Goal: Task Accomplishment & Management: Complete application form

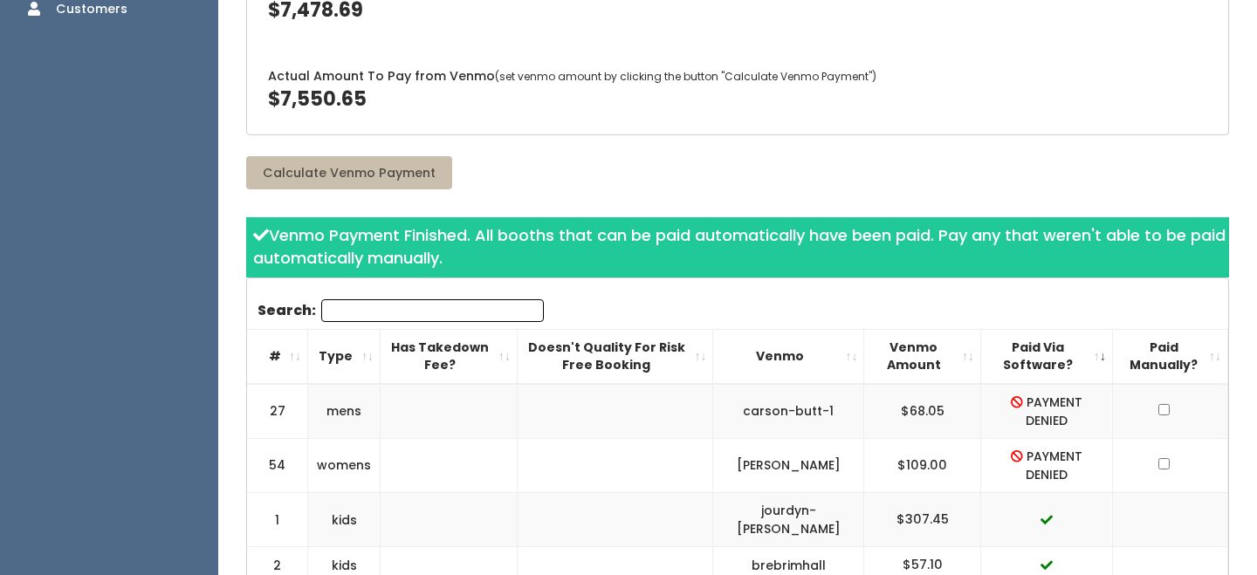
scroll to position [389, 0]
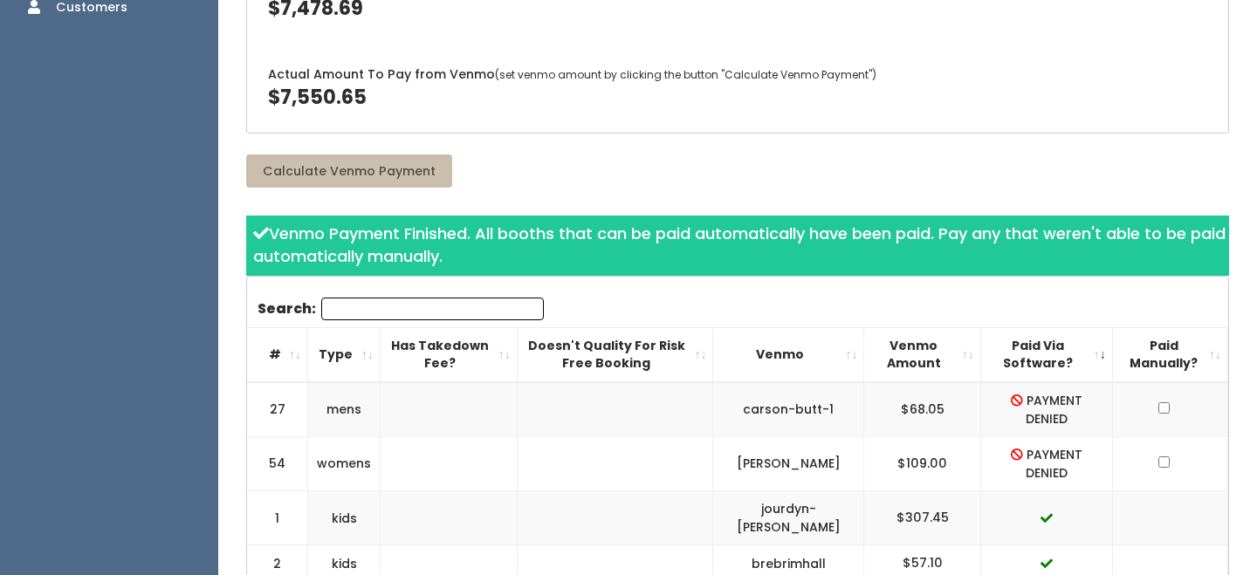
click at [928, 461] on td "$109.00" at bounding box center [922, 464] width 116 height 54
copy "$109.00"
click at [927, 394] on td "$68.05" at bounding box center [922, 409] width 116 height 55
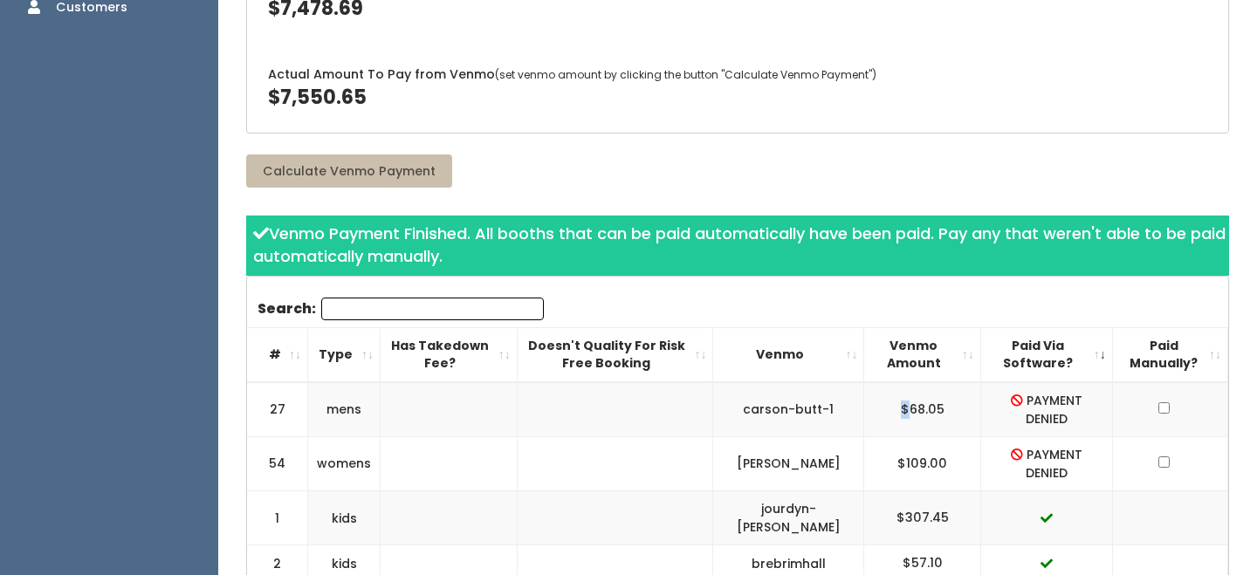
click at [927, 394] on td "$68.05" at bounding box center [922, 409] width 116 height 55
click at [928, 408] on td "$68.05" at bounding box center [922, 409] width 116 height 55
copy td "68.05"
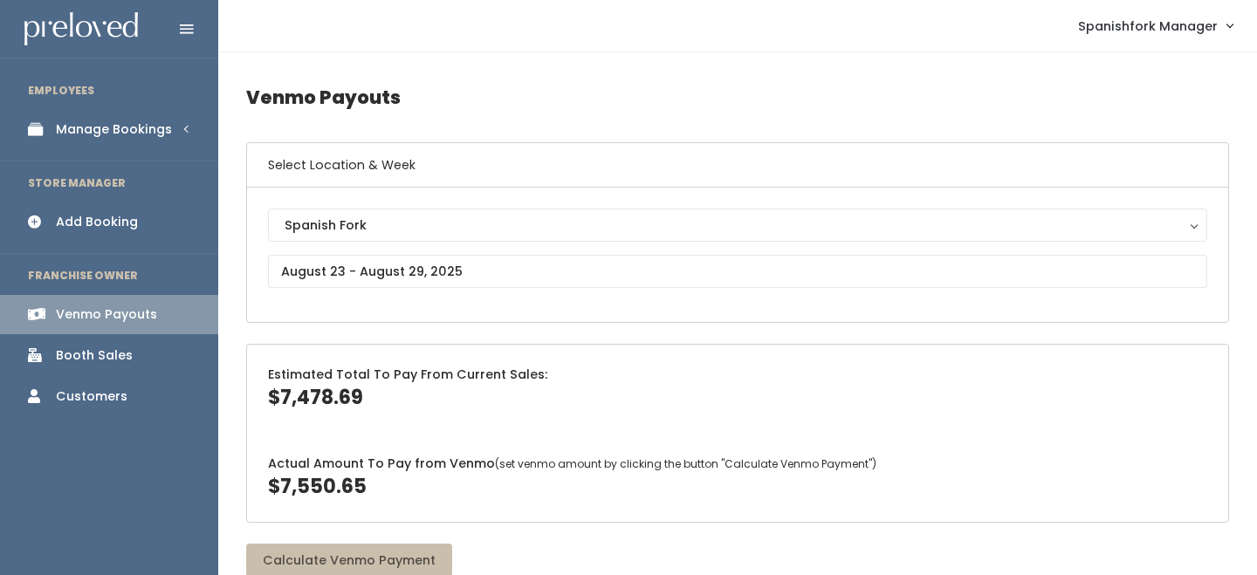
click at [115, 128] on div "Manage Bookings" at bounding box center [114, 129] width 116 height 18
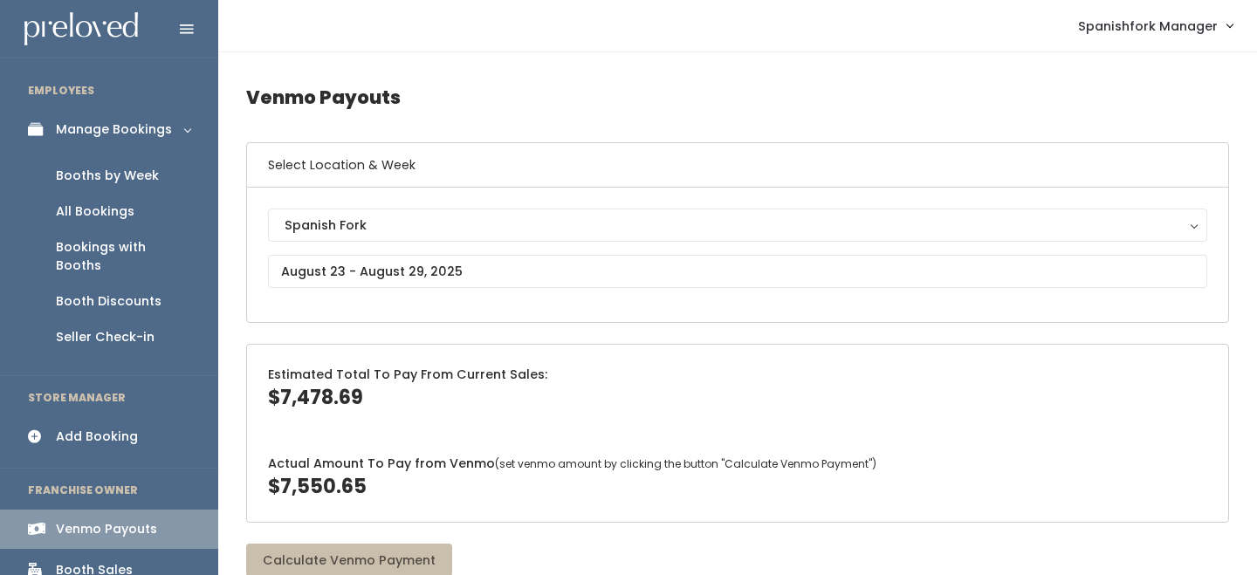
click at [119, 169] on div "Booths by Week" at bounding box center [107, 176] width 103 height 18
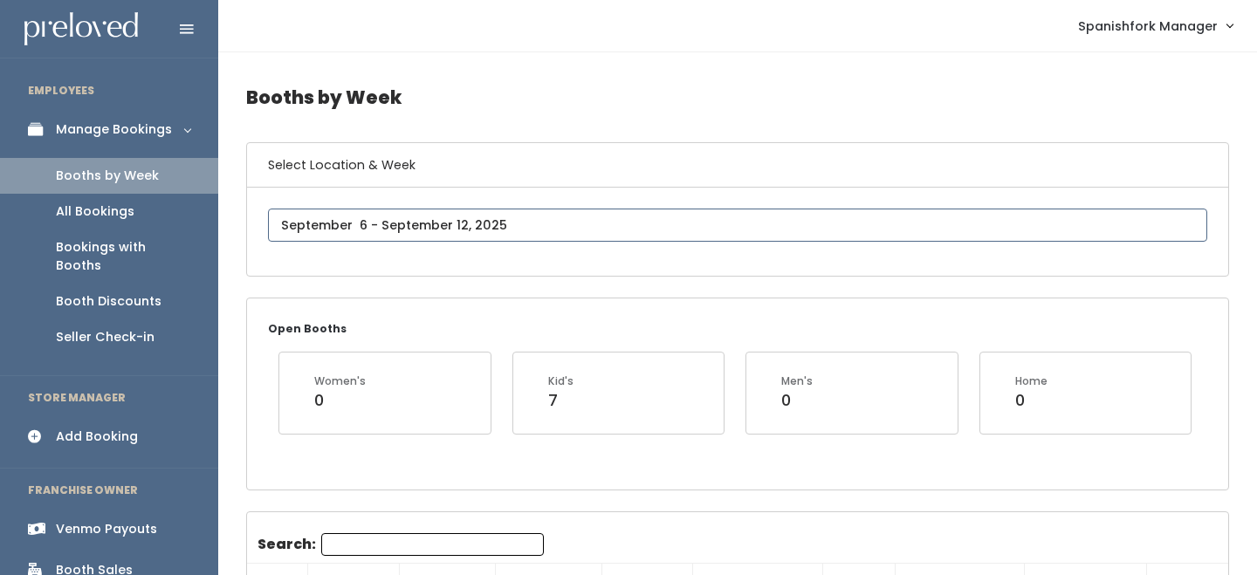
click at [405, 230] on input "text" at bounding box center [737, 225] width 939 height 33
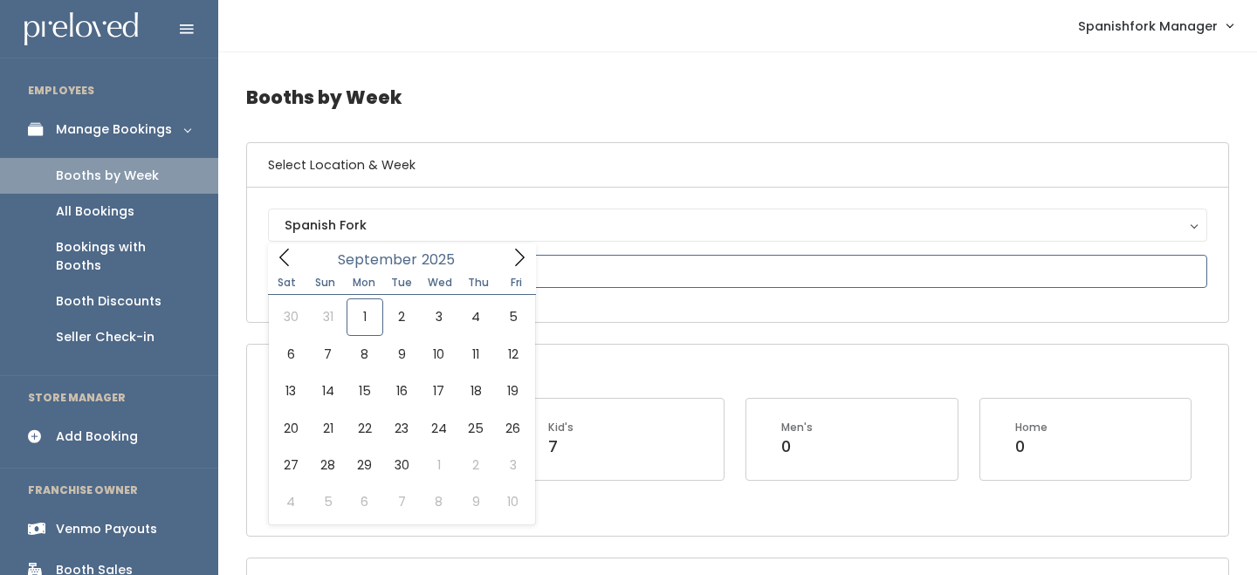
click at [515, 249] on icon at bounding box center [520, 257] width 10 height 17
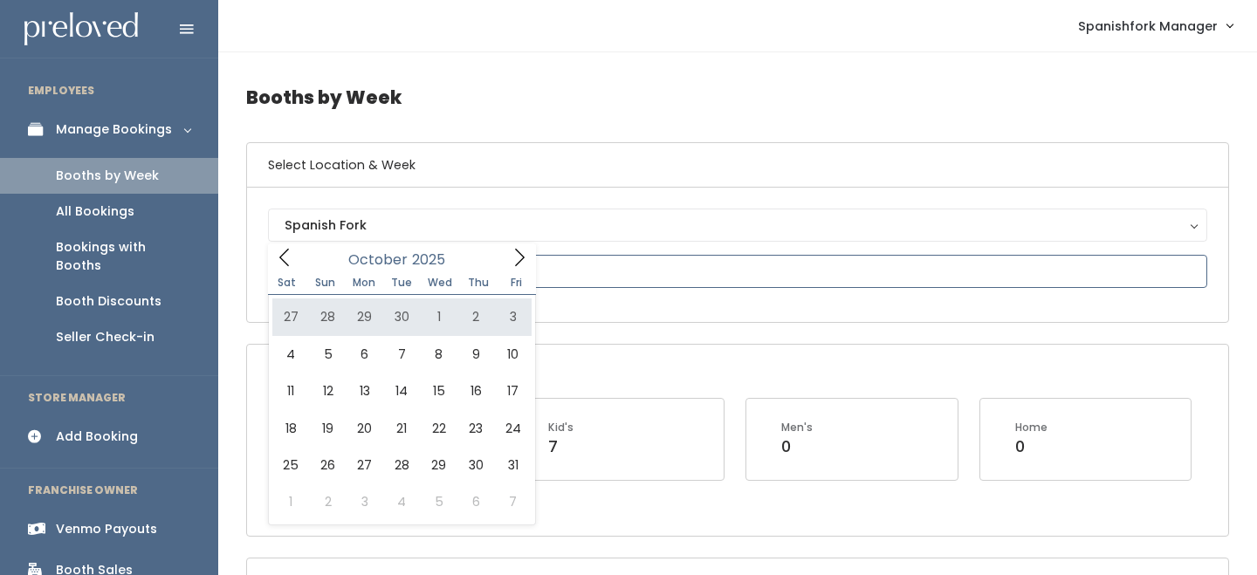
click at [284, 253] on icon at bounding box center [284, 257] width 10 height 17
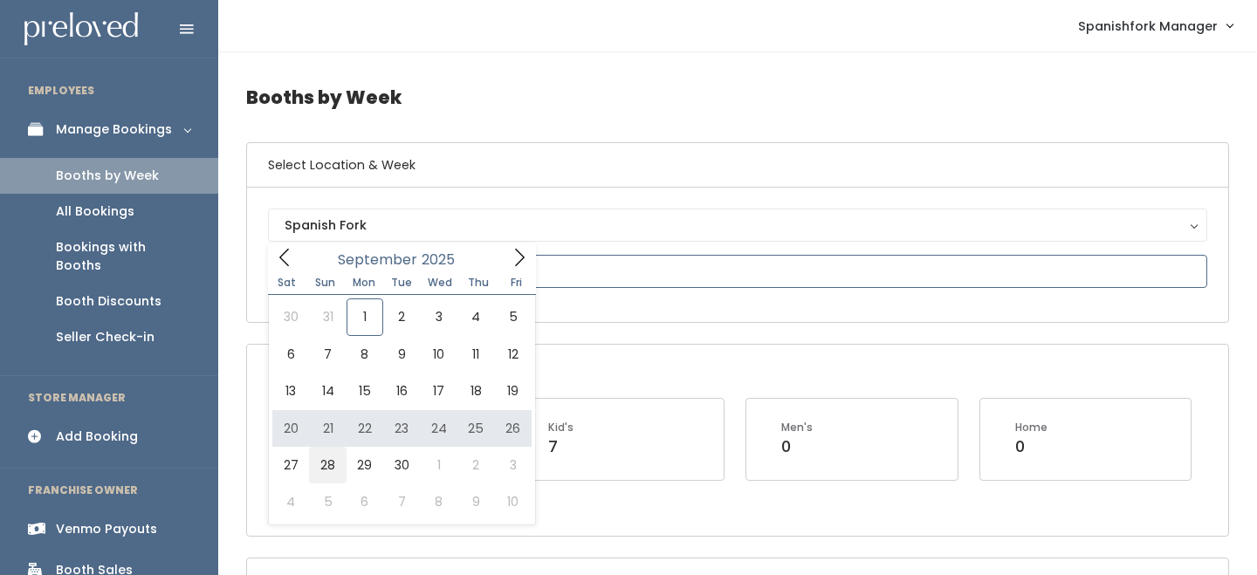
type input "[DATE] to [DATE]"
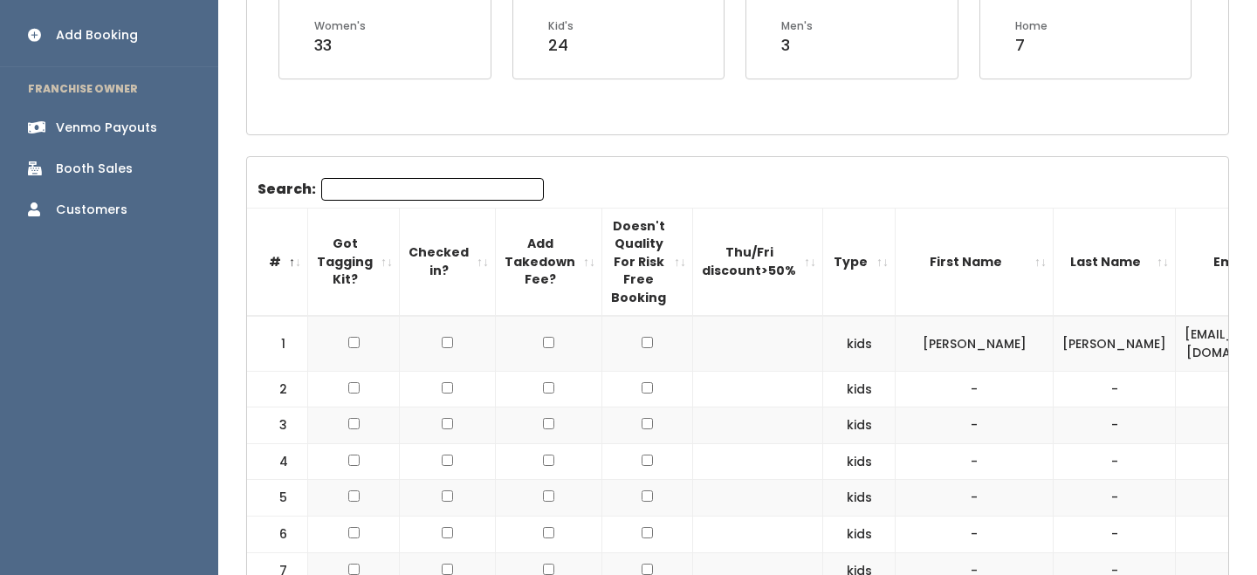
scroll to position [315, 0]
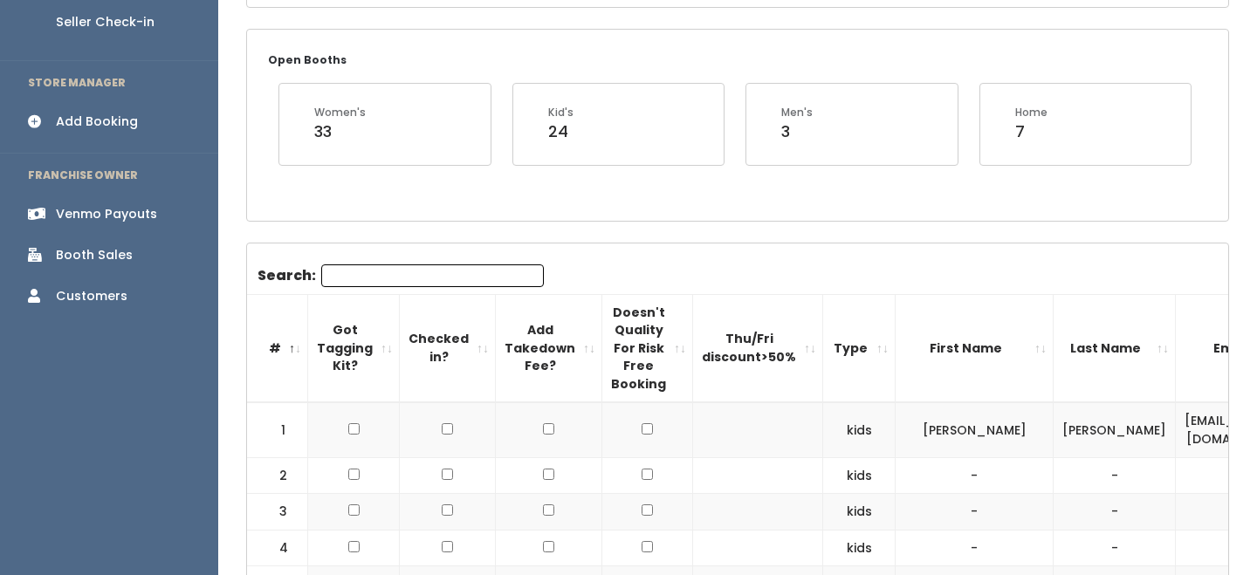
click at [117, 113] on div "Add Booking" at bounding box center [97, 122] width 82 height 18
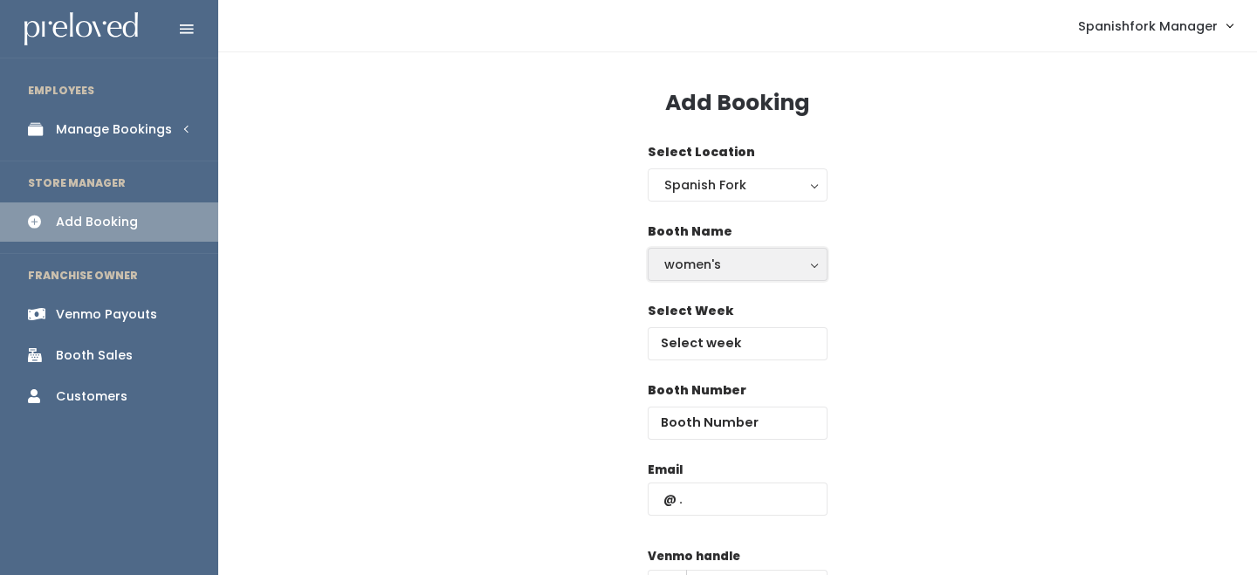
click at [709, 264] on div "women's" at bounding box center [737, 264] width 147 height 19
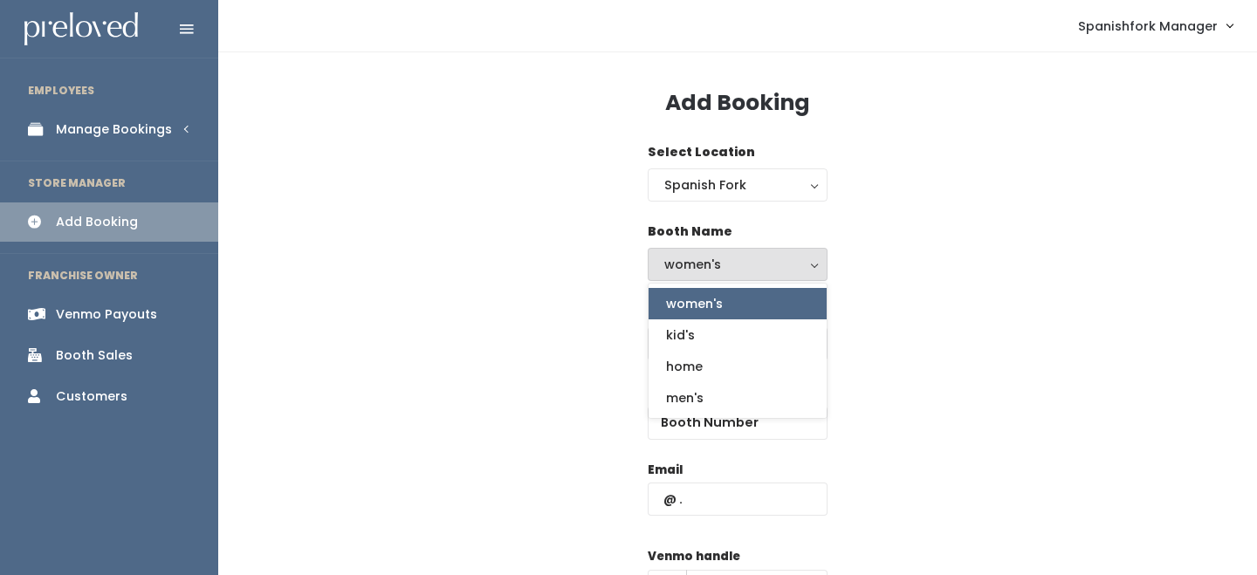
click at [545, 302] on div "Select Week" at bounding box center [737, 341] width 983 height 79
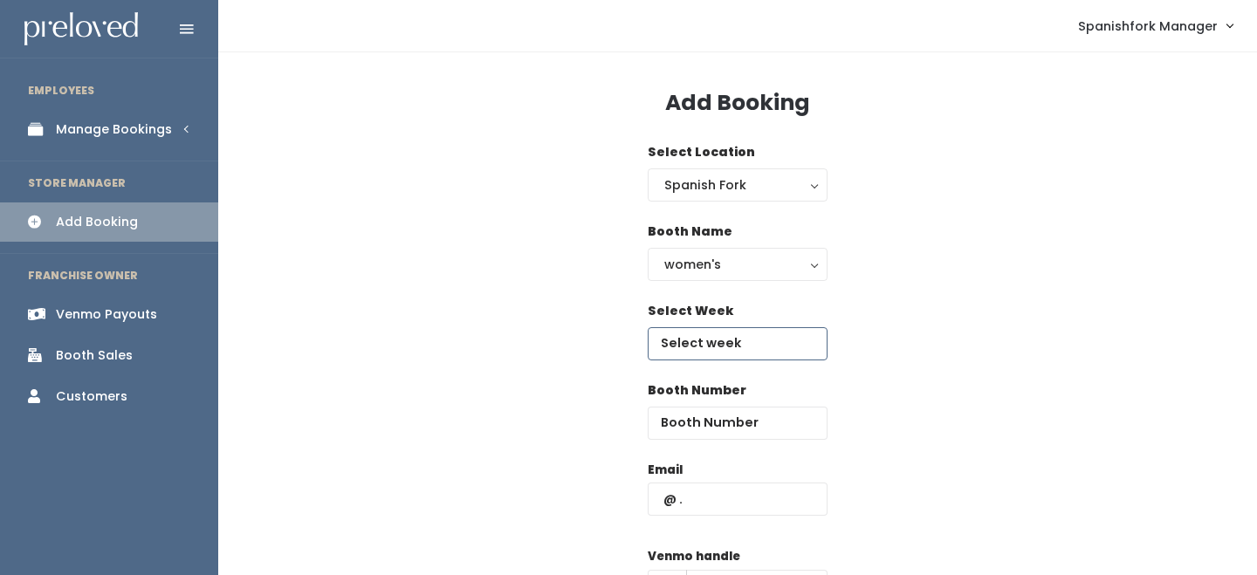
click at [733, 352] on input "text" at bounding box center [737, 343] width 180 height 33
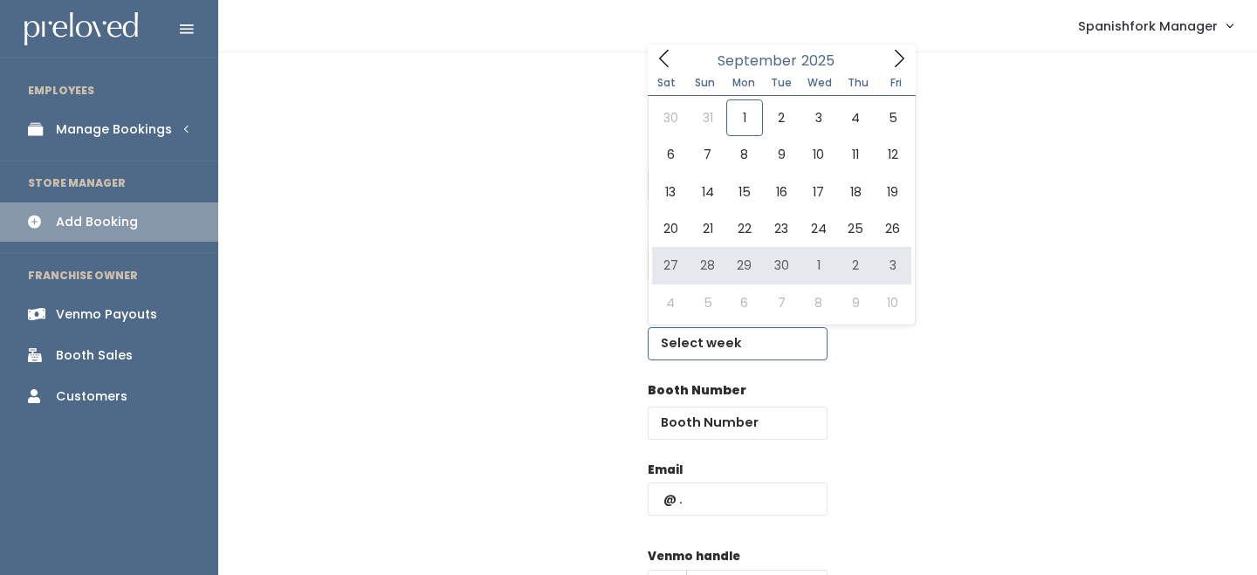
type input "September 27 to October 3"
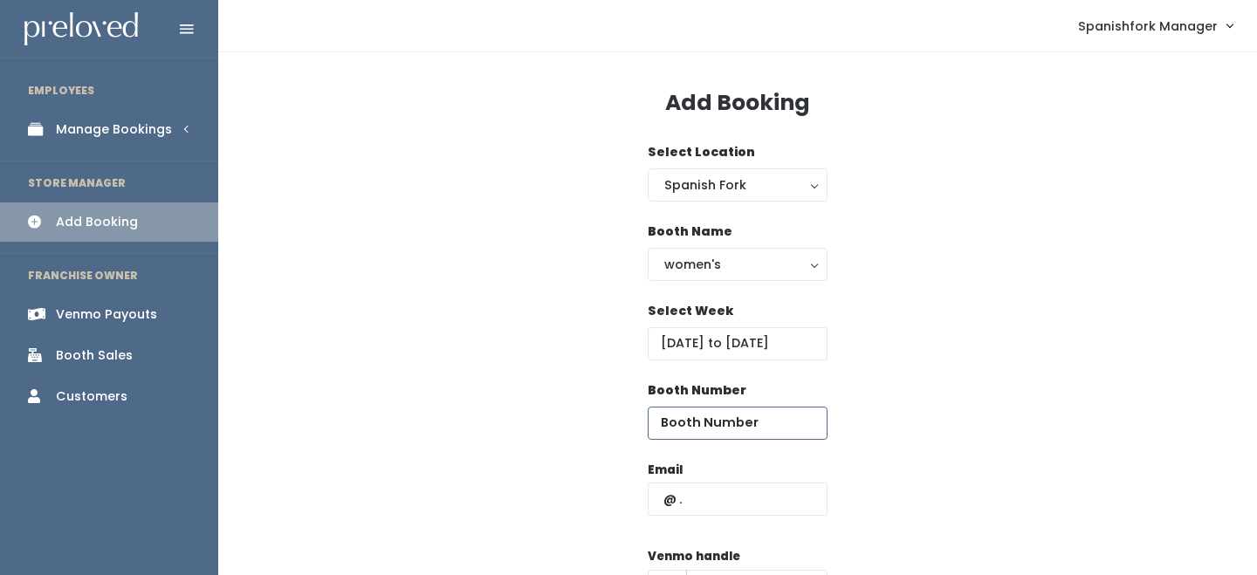
click at [730, 421] on input "number" at bounding box center [737, 423] width 180 height 33
type input "34"
click at [695, 509] on input "text" at bounding box center [737, 499] width 180 height 33
paste input "meliss111071@icloud.com"
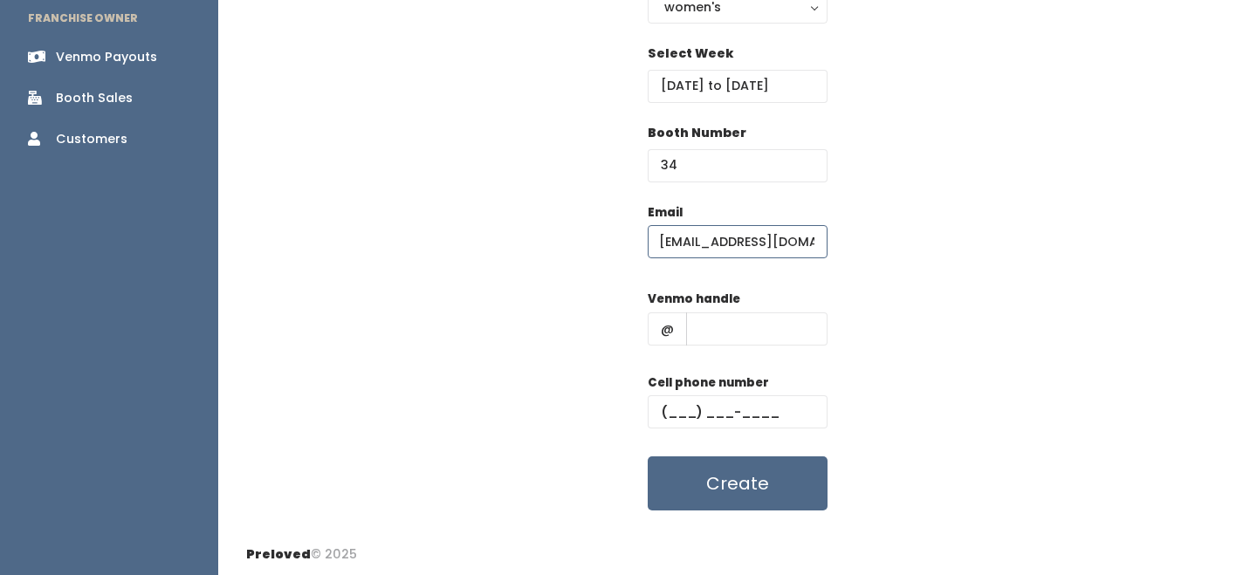
scroll to position [260, 0]
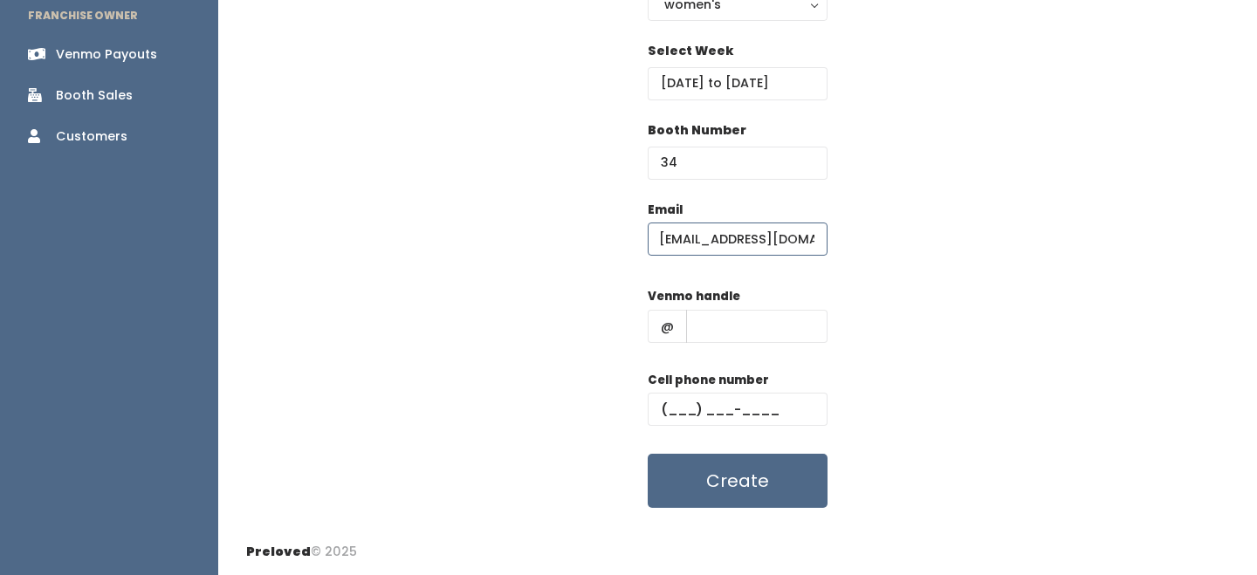
type input "meliss111071@icloud.com"
click at [743, 332] on input "text" at bounding box center [756, 326] width 141 height 33
type input "-"
click at [751, 394] on input "text" at bounding box center [737, 409] width 180 height 33
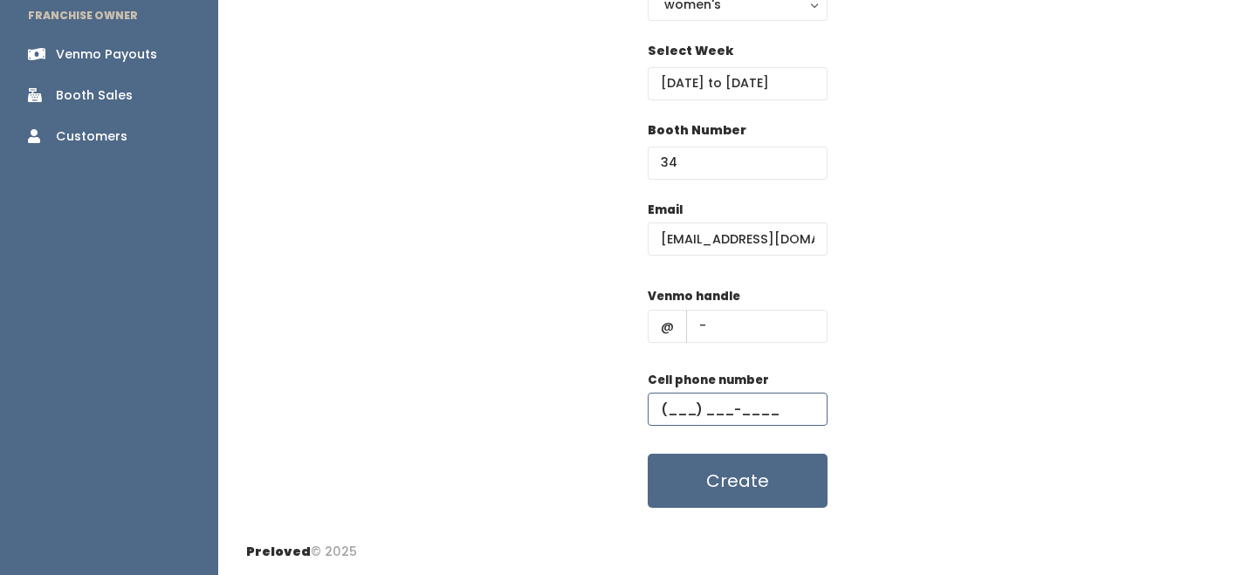
type input "[PHONE_NUMBER]"
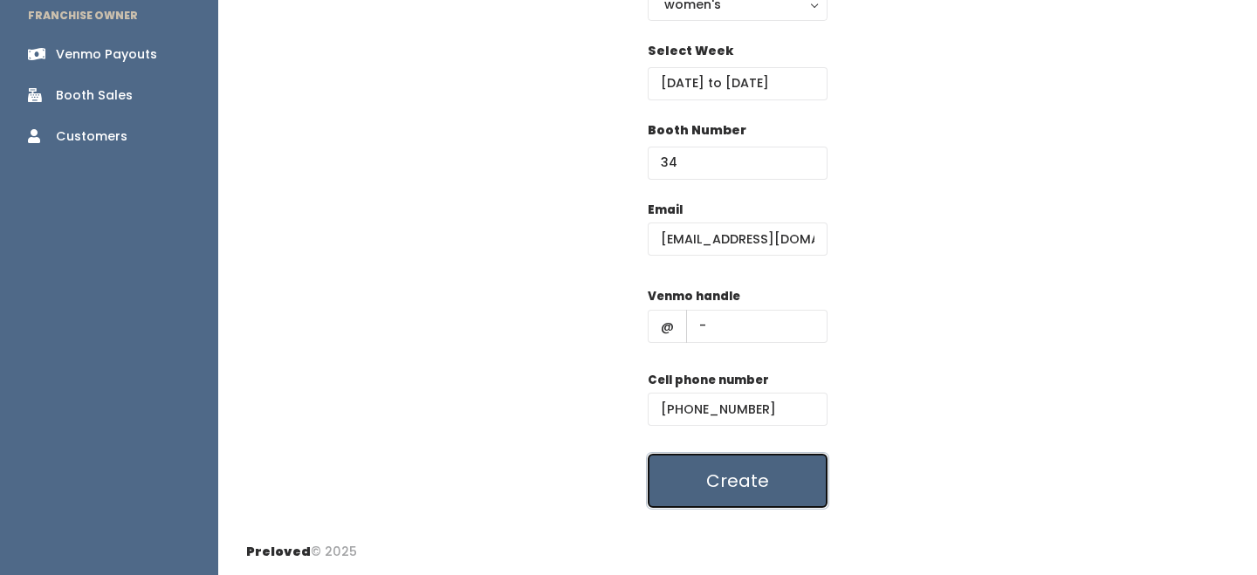
click at [762, 474] on button "Create" at bounding box center [737, 481] width 180 height 54
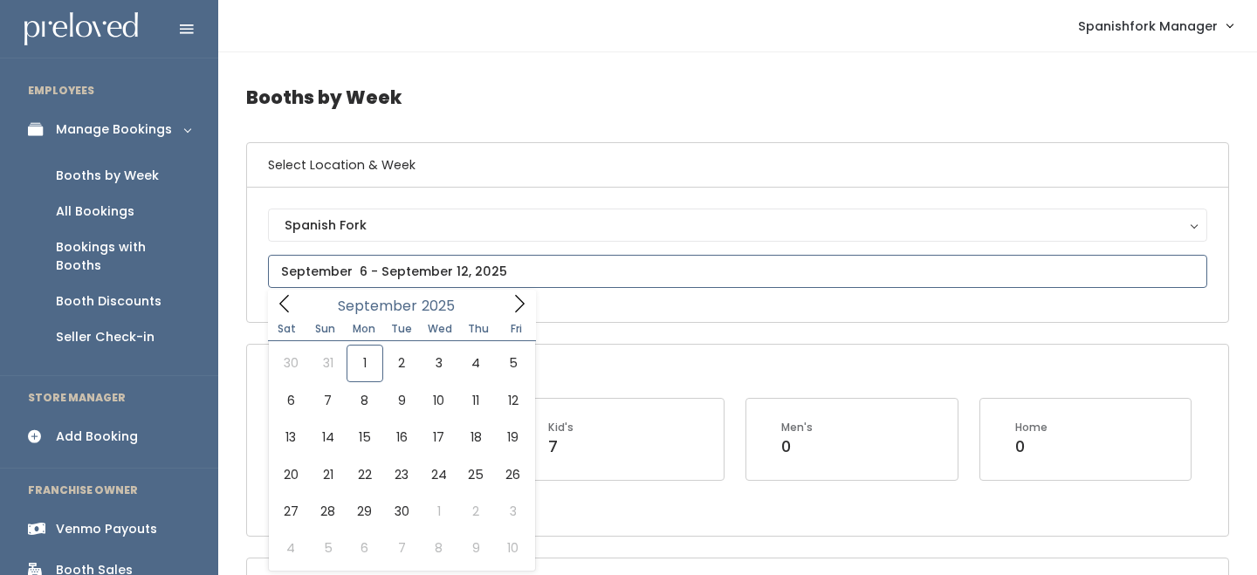
click at [382, 283] on input "text" at bounding box center [737, 271] width 939 height 33
type input "[DATE] to [DATE]"
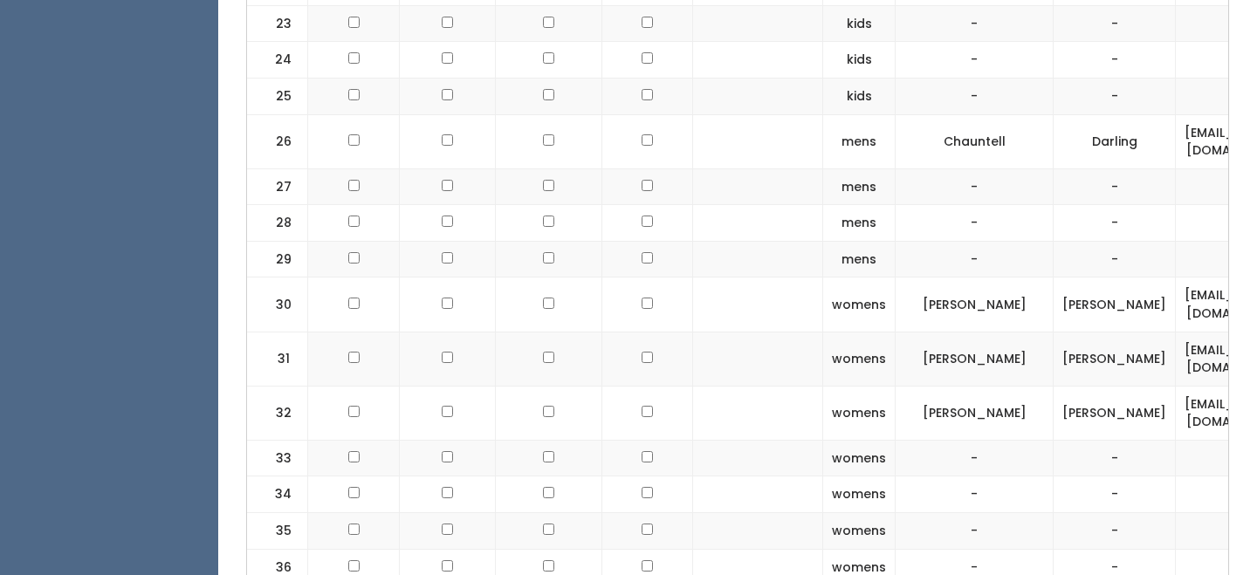
scroll to position [1534, 0]
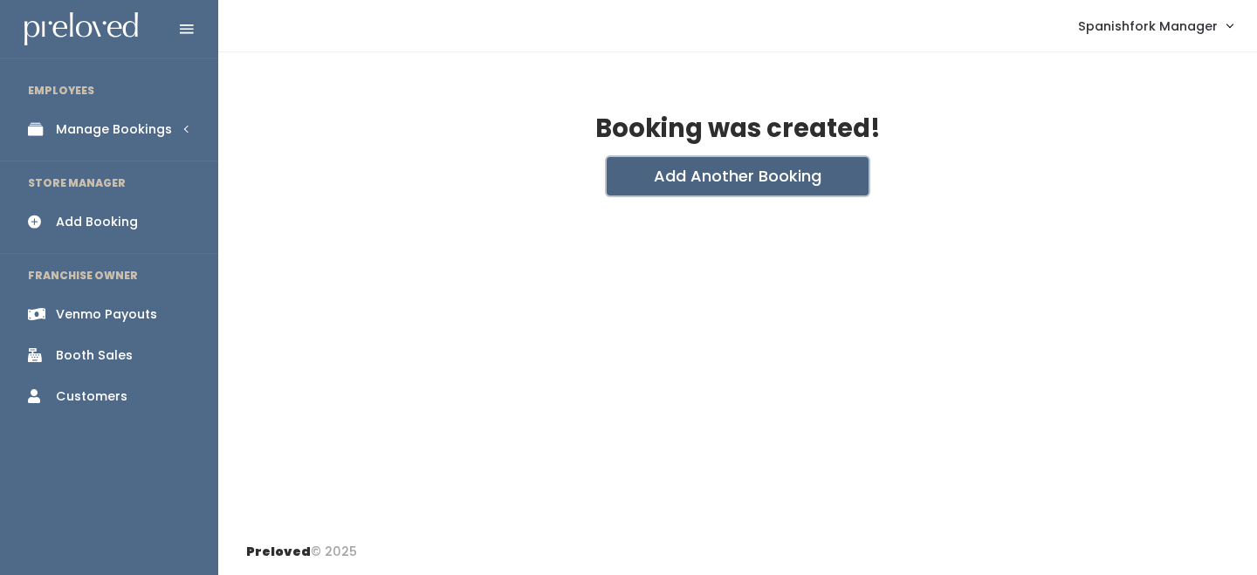
click at [655, 176] on button "Add Another Booking" at bounding box center [737, 176] width 262 height 38
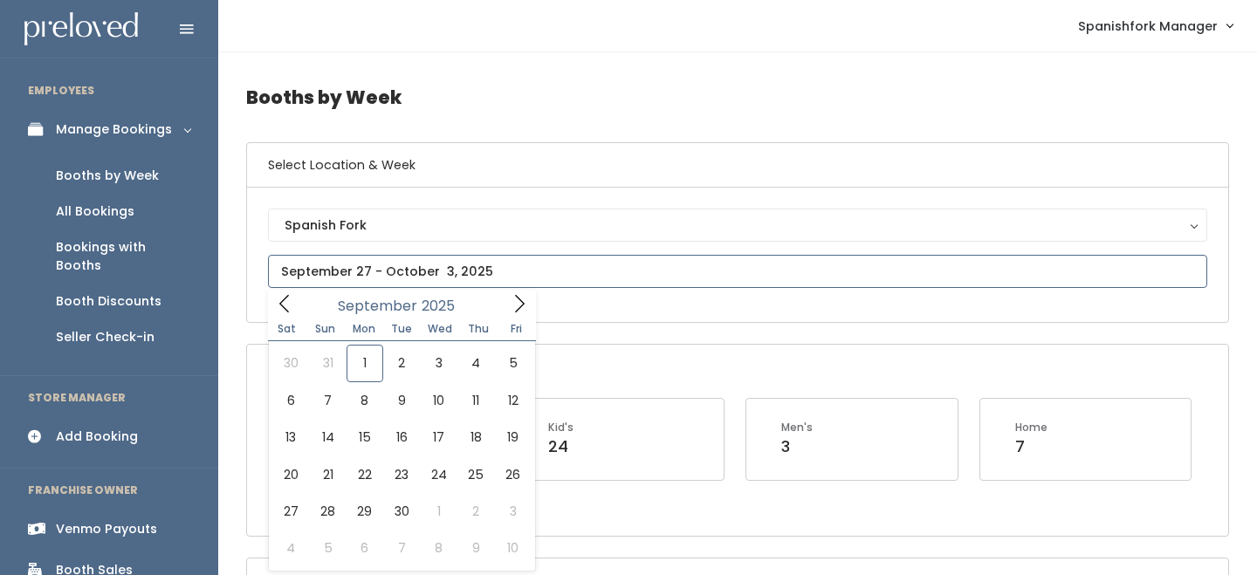
click at [331, 273] on input "text" at bounding box center [737, 271] width 939 height 33
type input "August 30 to September 5"
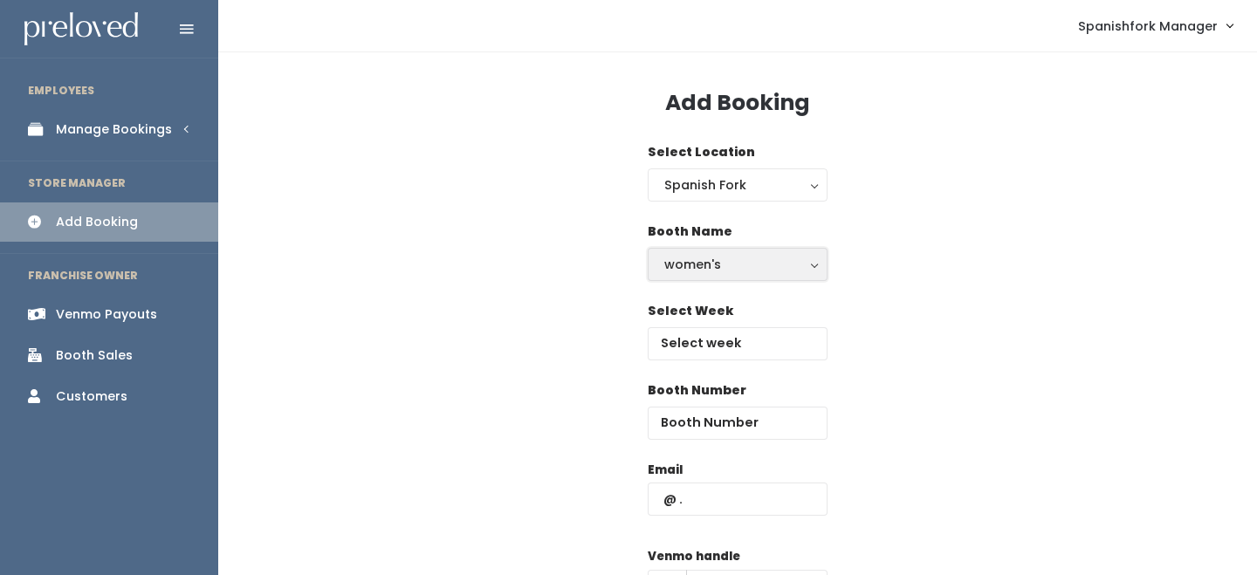
click at [705, 274] on button "women's" at bounding box center [737, 264] width 180 height 33
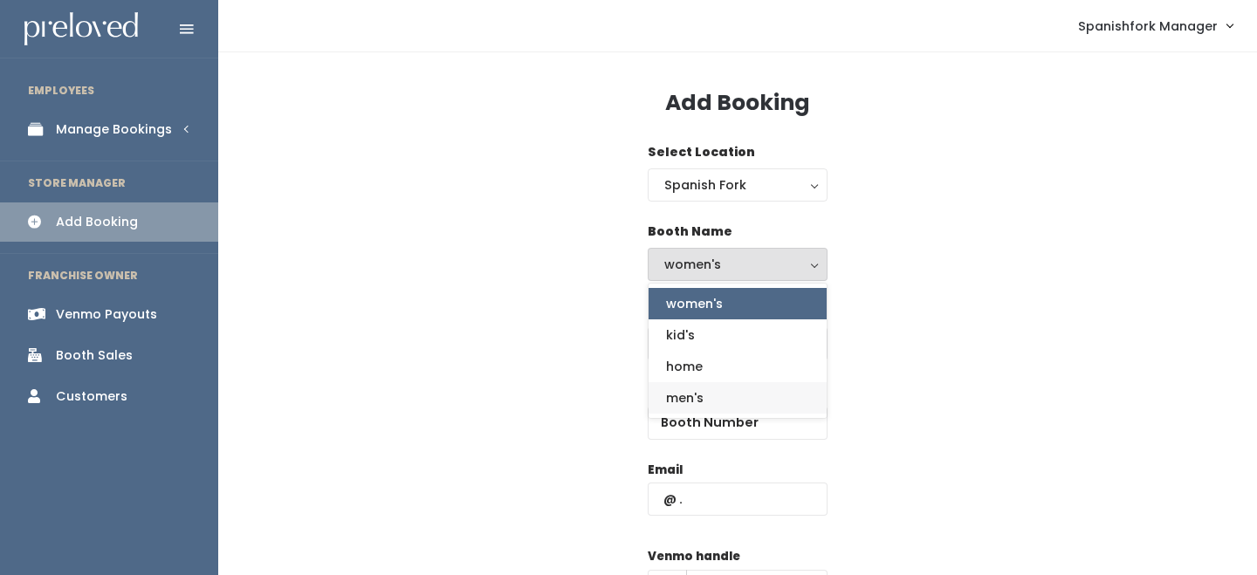
click at [695, 386] on link "men's" at bounding box center [737, 397] width 178 height 31
select select "mens"
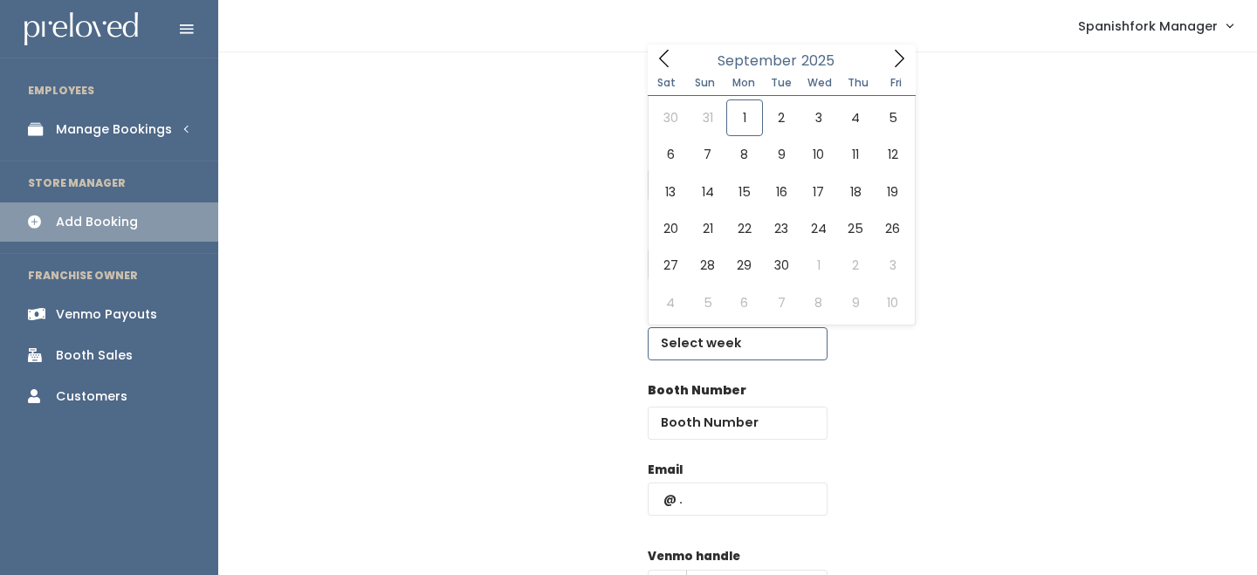
click at [699, 349] on input "text" at bounding box center [737, 343] width 180 height 33
type input "September 27 to October 3"
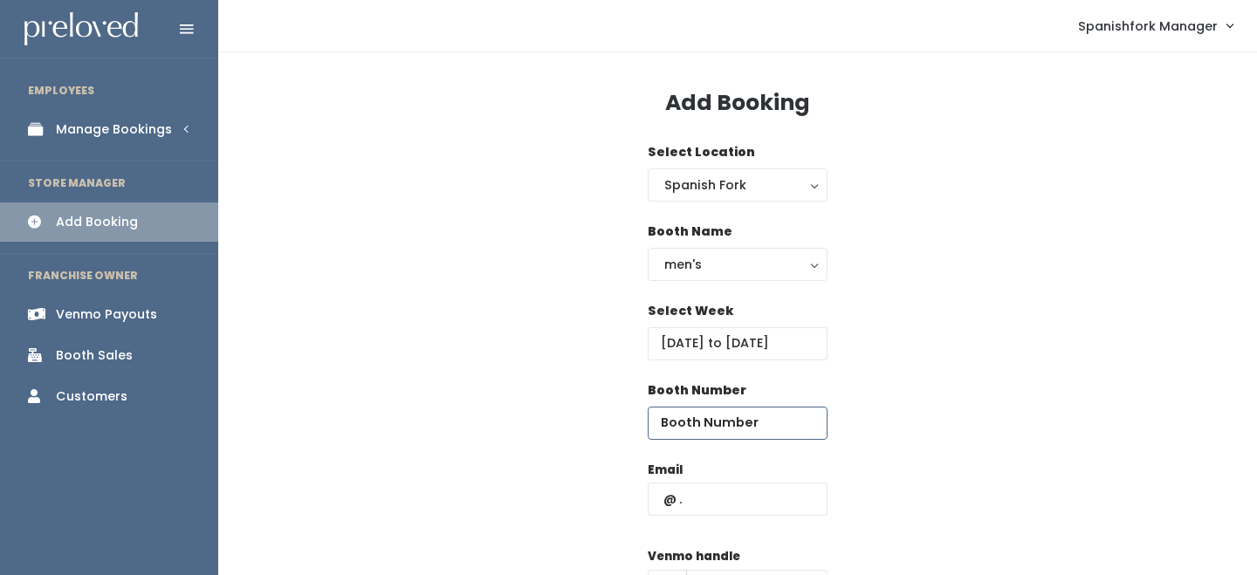
click at [723, 411] on input "number" at bounding box center [737, 423] width 180 height 33
type input "27"
click at [730, 491] on input "text" at bounding box center [737, 499] width 180 height 33
paste input "meliss111071@icloud.com"
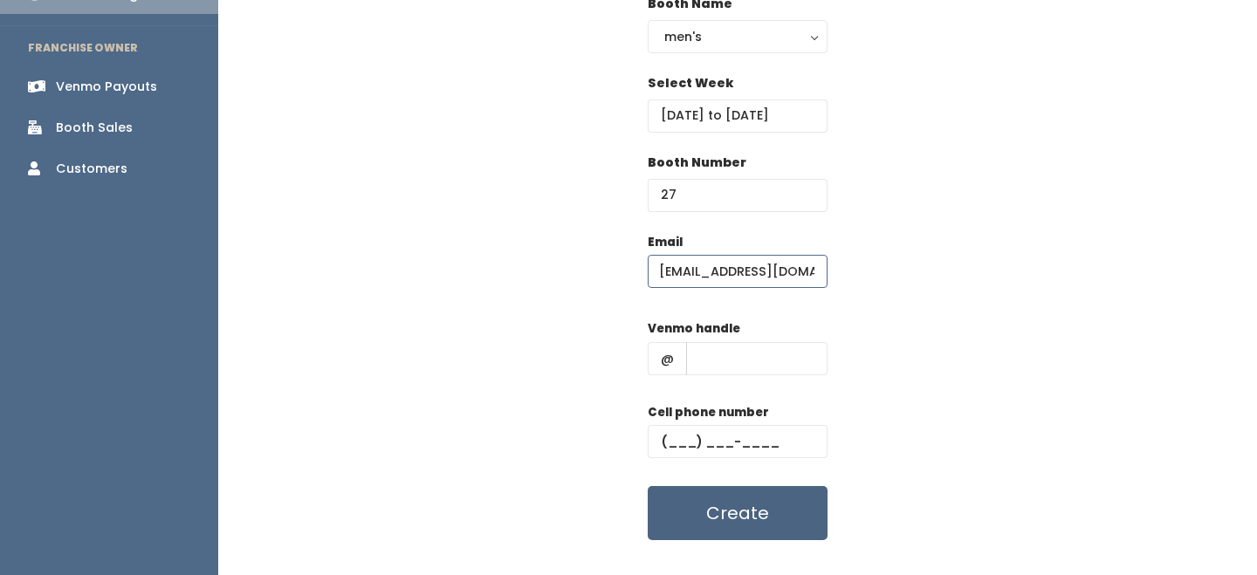
scroll to position [260, 0]
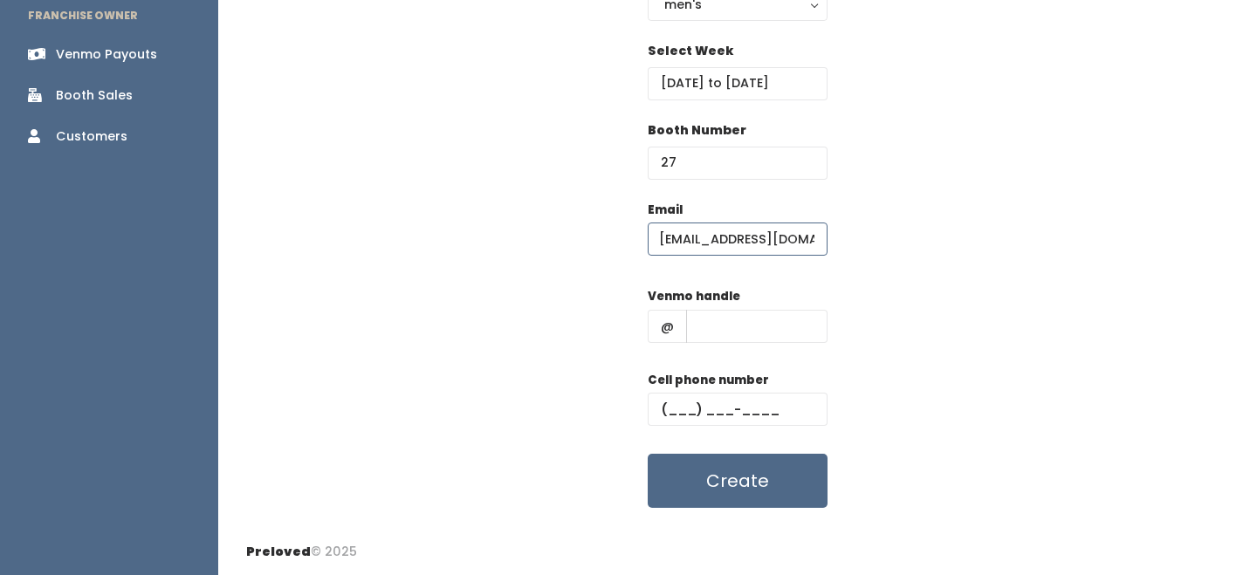
type input "meliss111071@icloud.com"
click at [744, 319] on input "text" at bounding box center [756, 326] width 141 height 33
type input "-"
click at [773, 394] on input "text" at bounding box center [737, 409] width 180 height 33
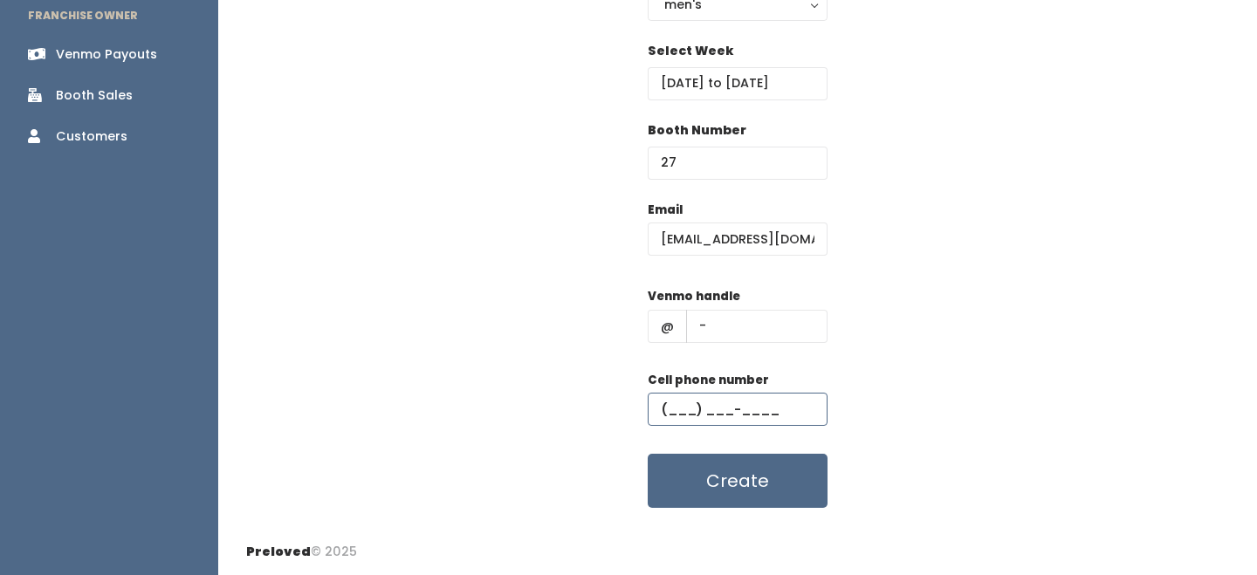
type input "(555) 555-5555"
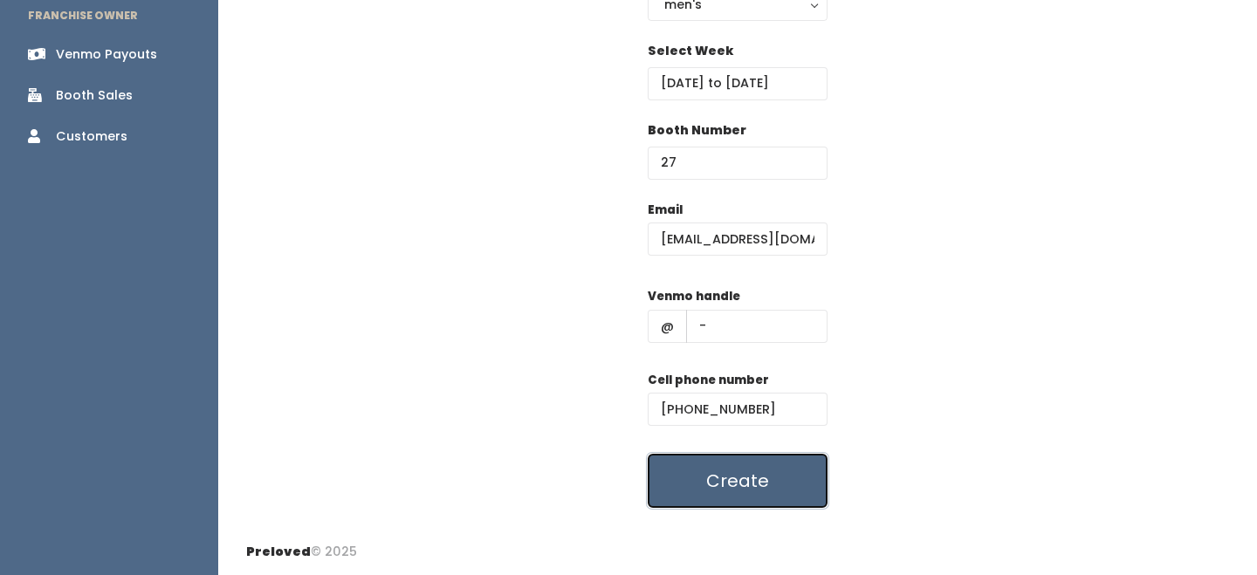
click at [778, 462] on button "Create" at bounding box center [737, 481] width 180 height 54
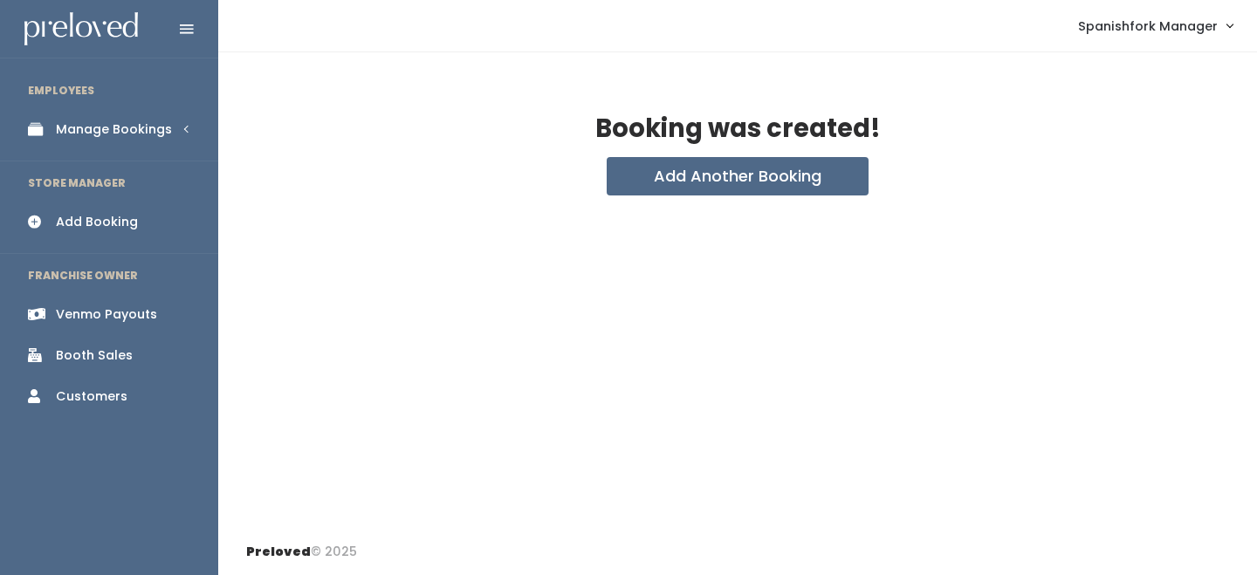
click at [182, 118] on link "Manage Bookings" at bounding box center [109, 129] width 218 height 39
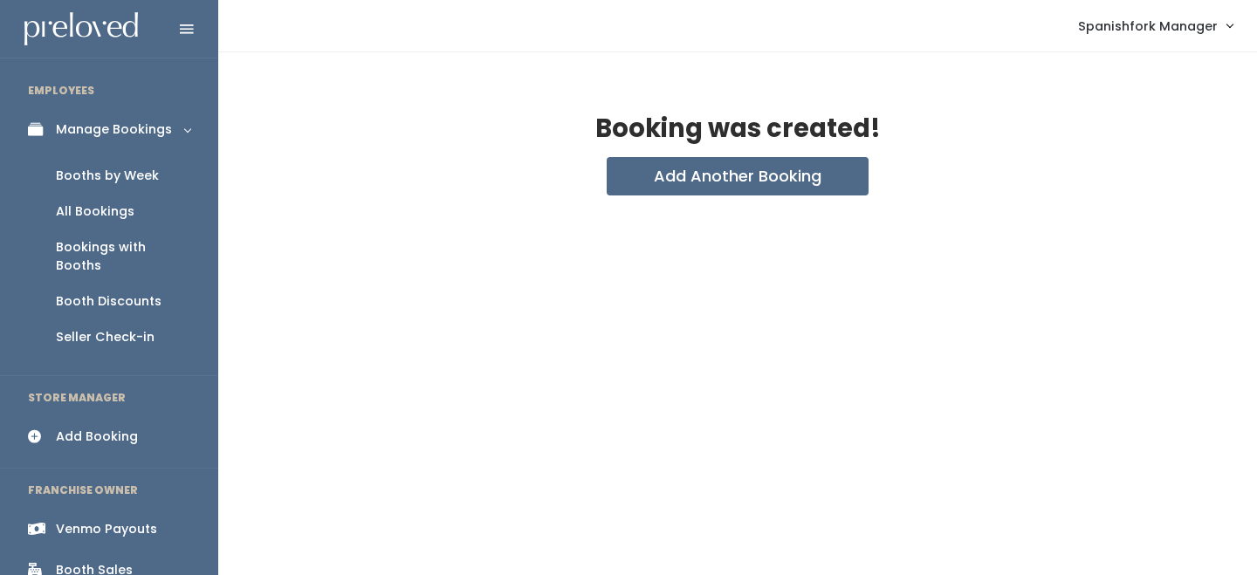
click at [161, 171] on link "Booths by Week" at bounding box center [109, 176] width 218 height 36
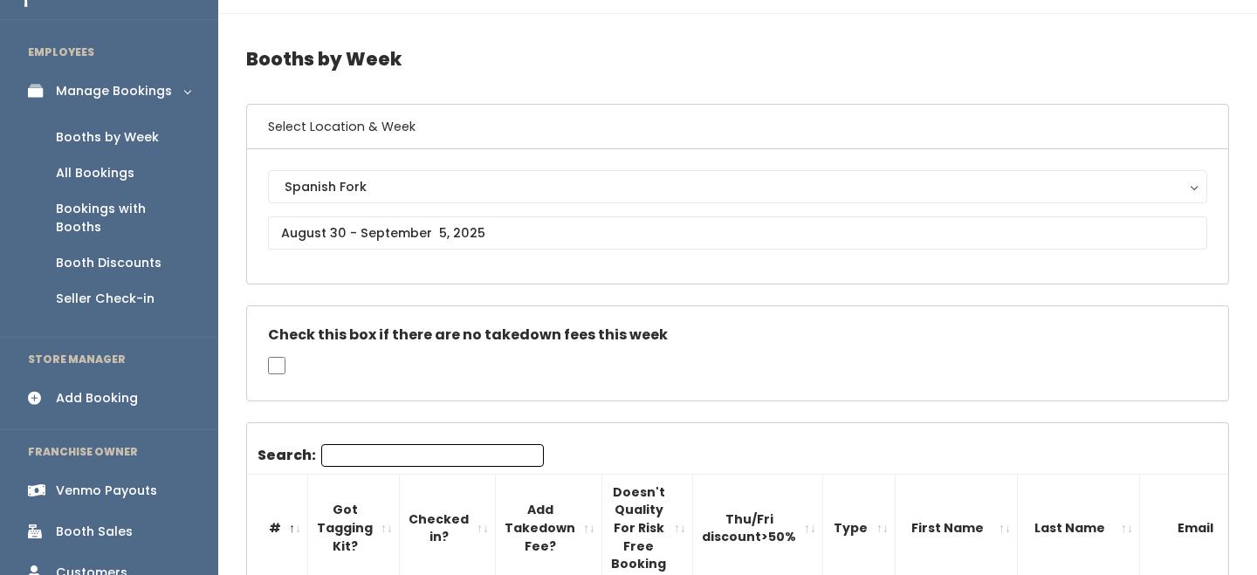
click at [358, 447] on input "Search:" at bounding box center [432, 455] width 223 height 23
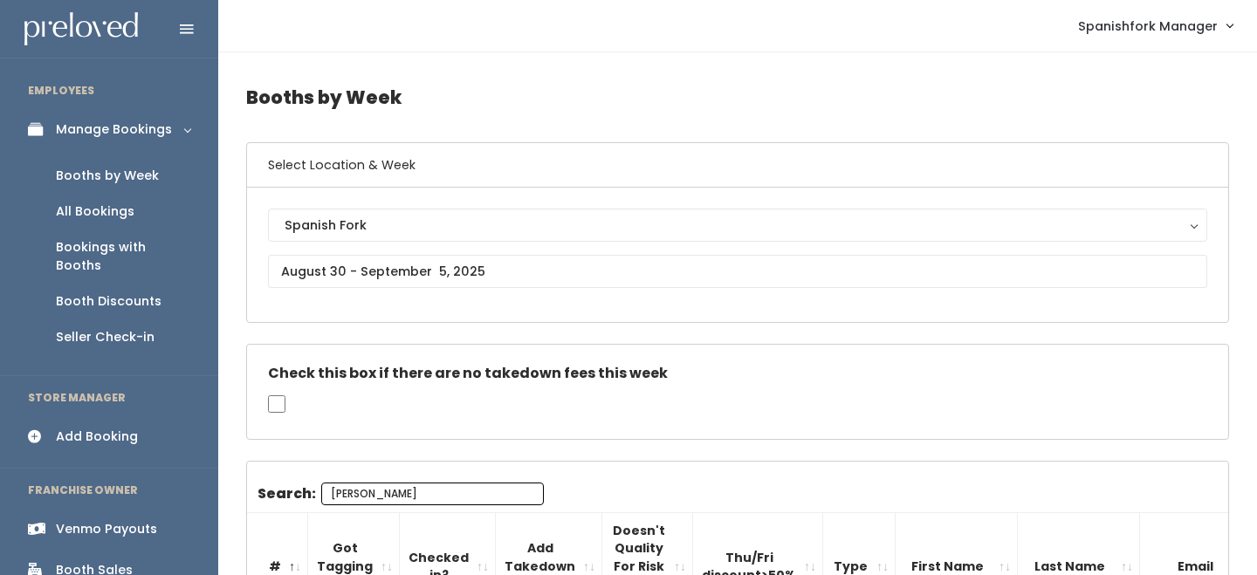
type input "kim"
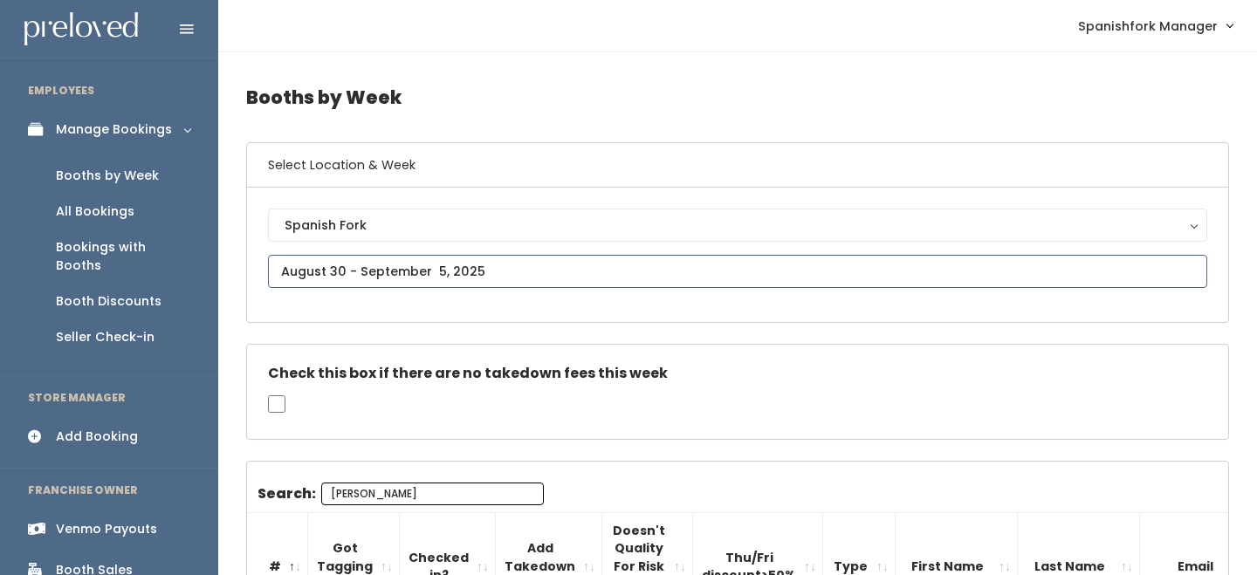
click at [397, 258] on input "text" at bounding box center [737, 271] width 939 height 33
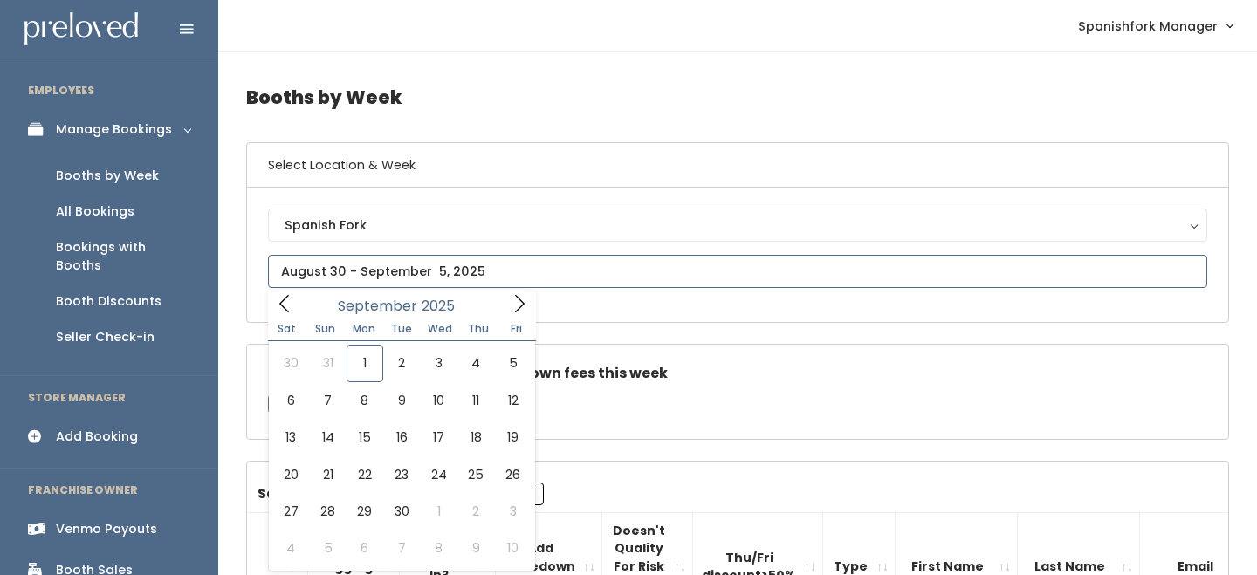
click at [284, 305] on icon at bounding box center [284, 303] width 19 height 19
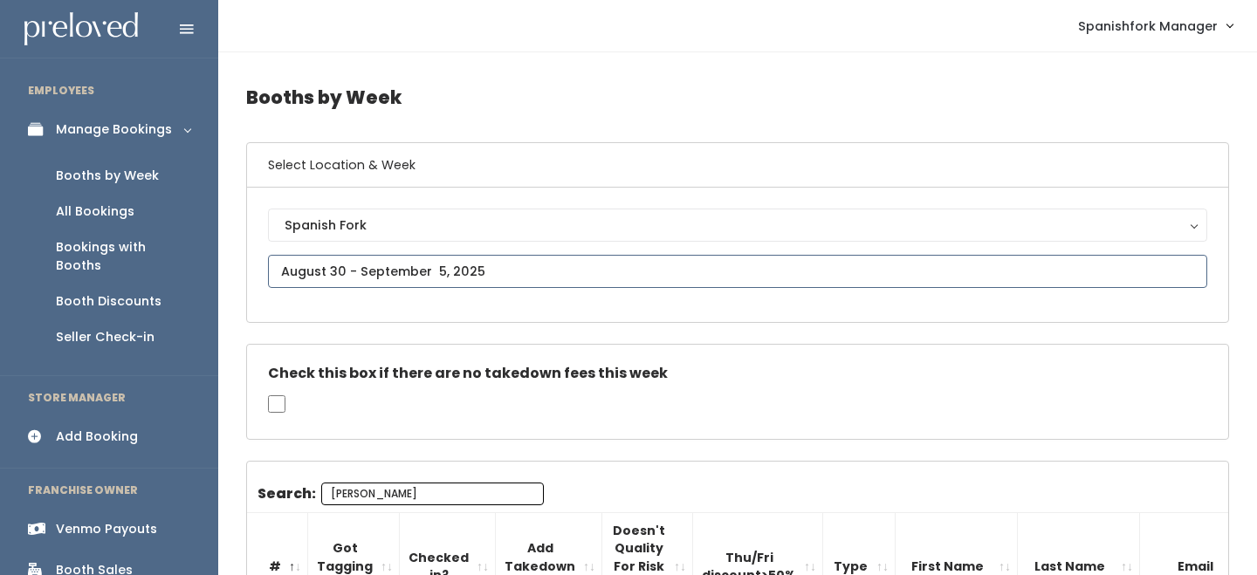
type input "August 23 to August 29"
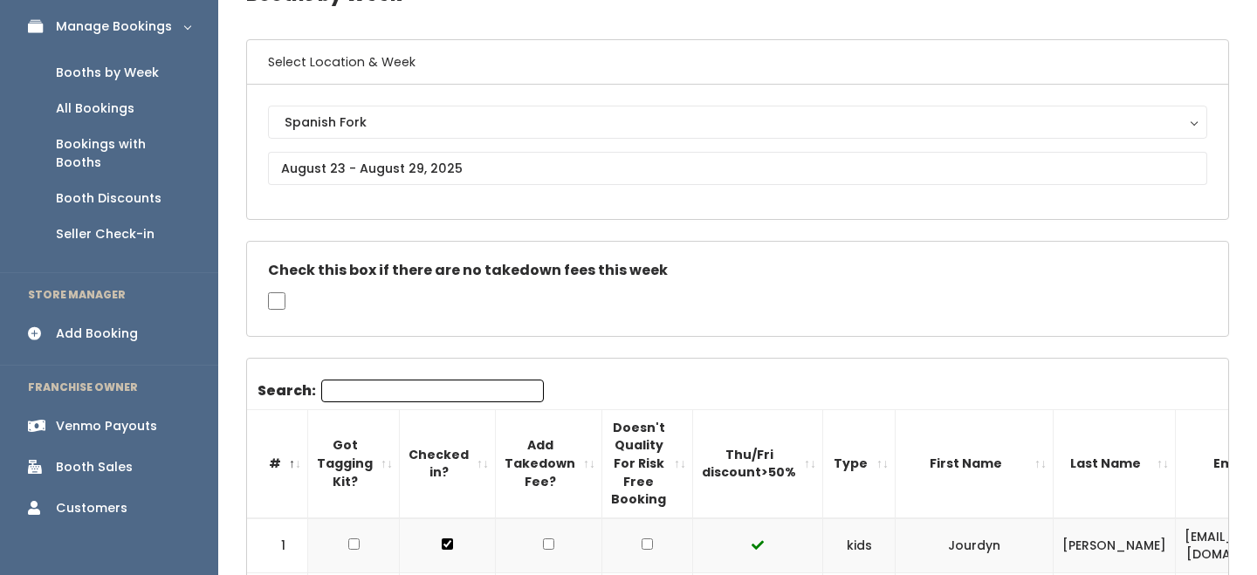
click at [388, 387] on input "Search:" at bounding box center [432, 391] width 223 height 23
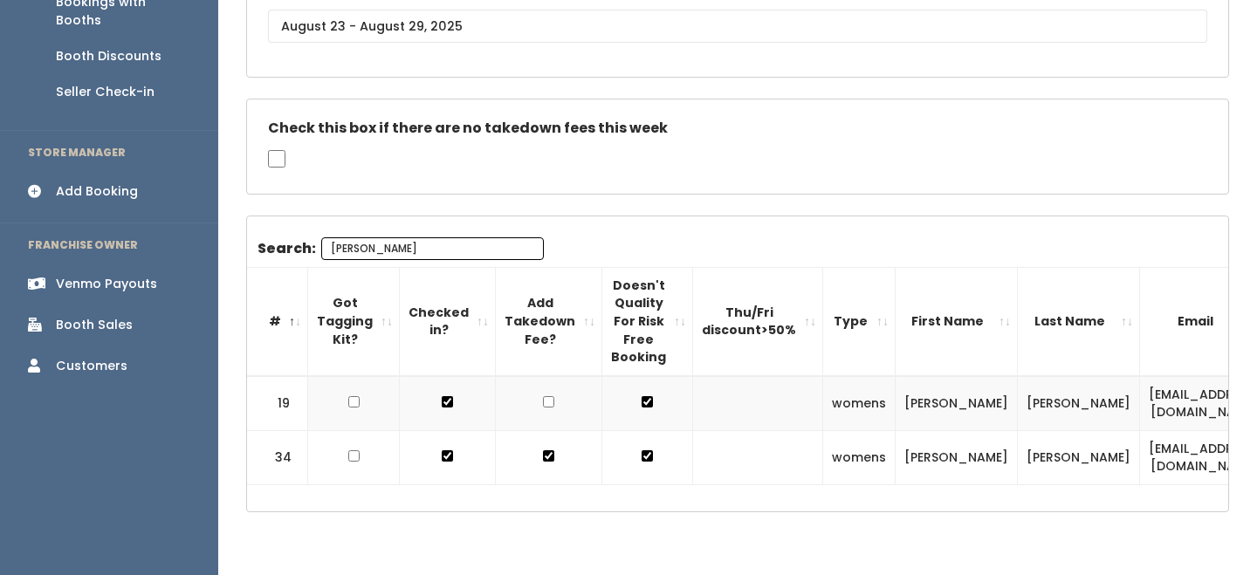
scroll to position [249, 0]
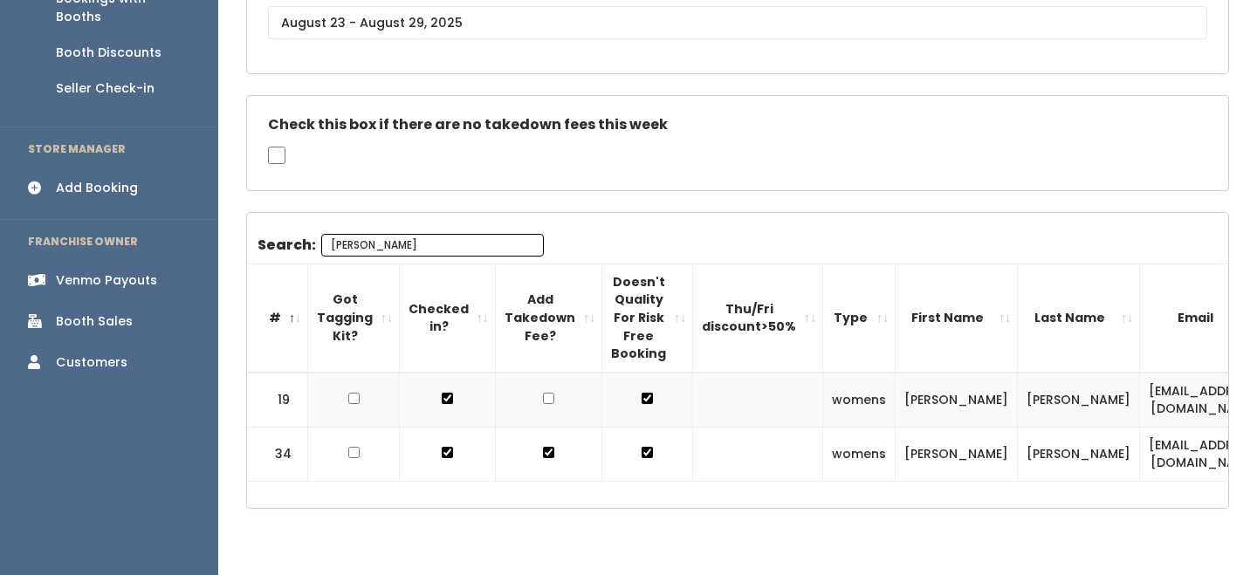
type input "[PERSON_NAME]"
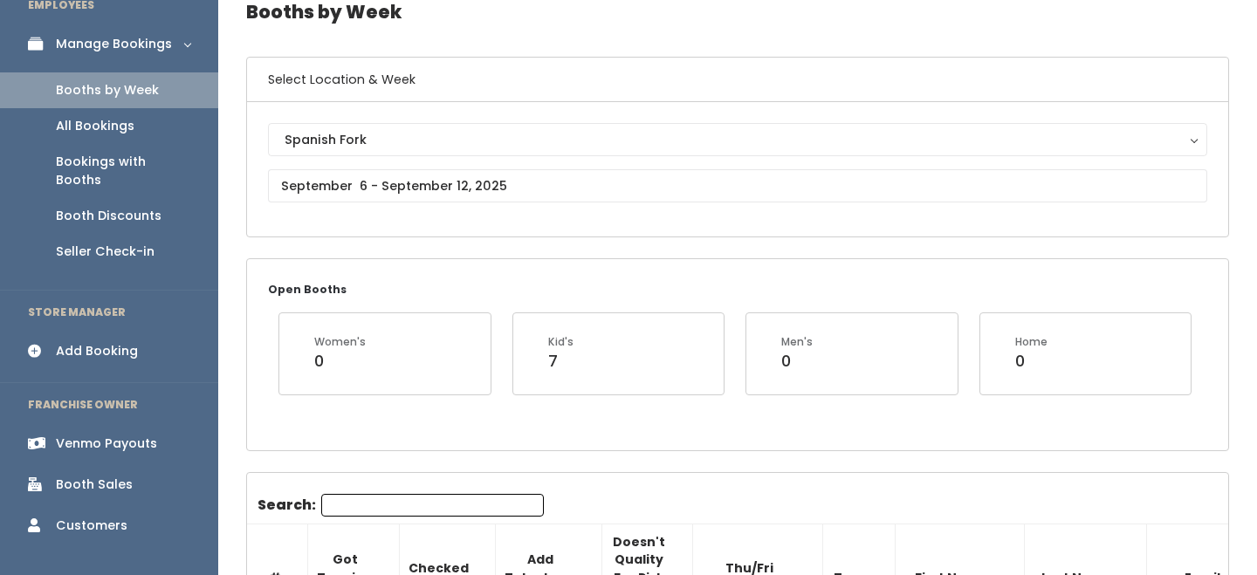
scroll to position [132, 0]
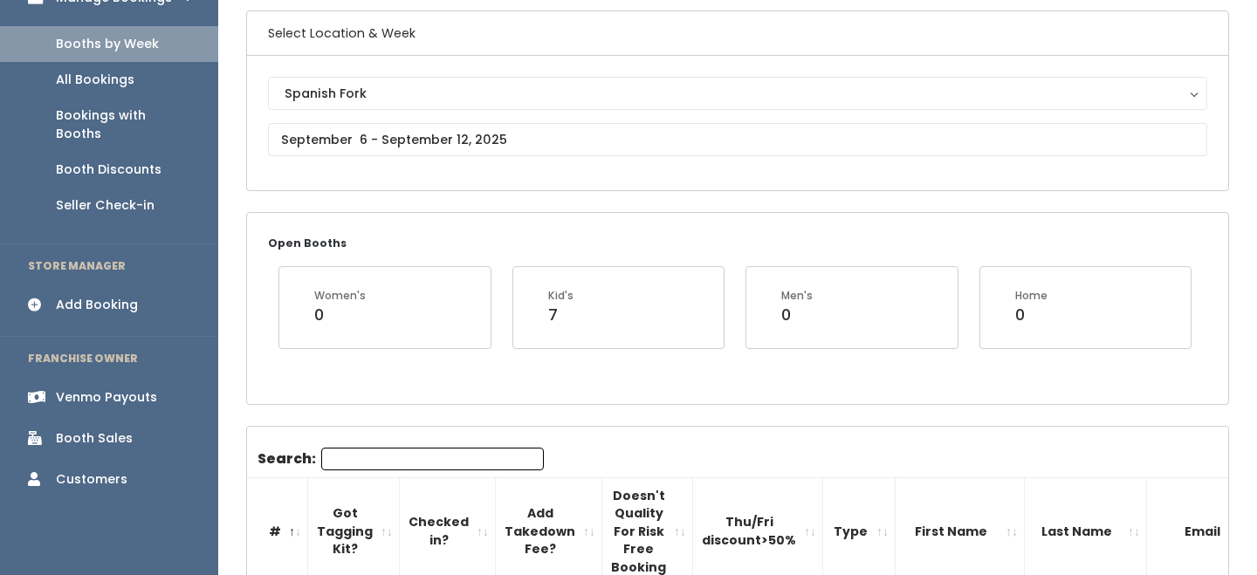
click at [379, 448] on input "Search:" at bounding box center [432, 459] width 223 height 23
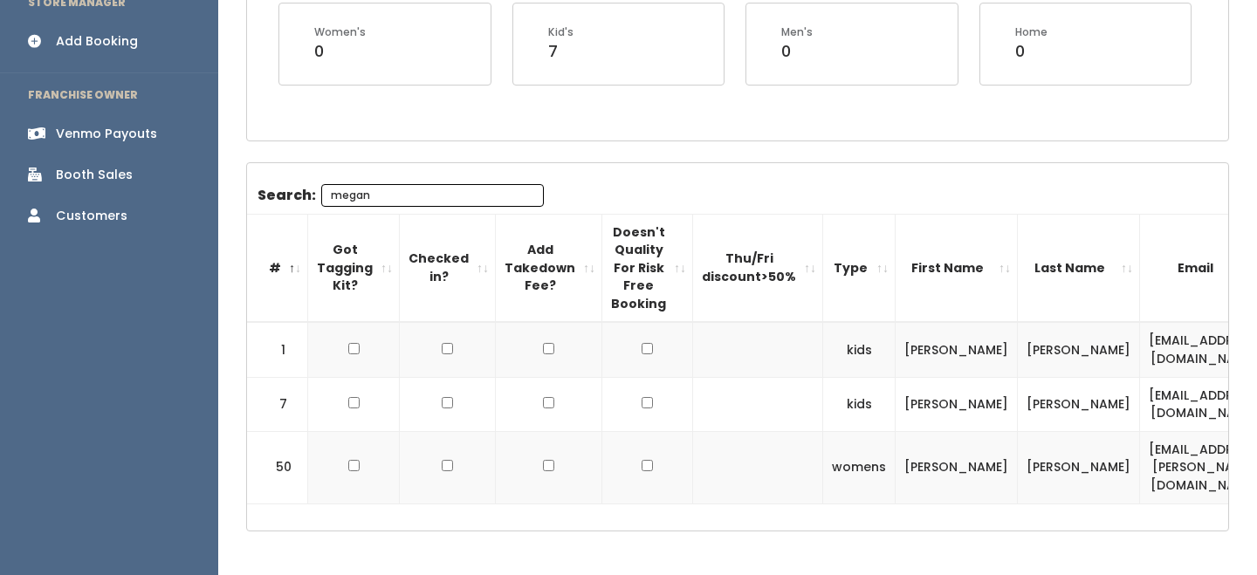
scroll to position [399, 0]
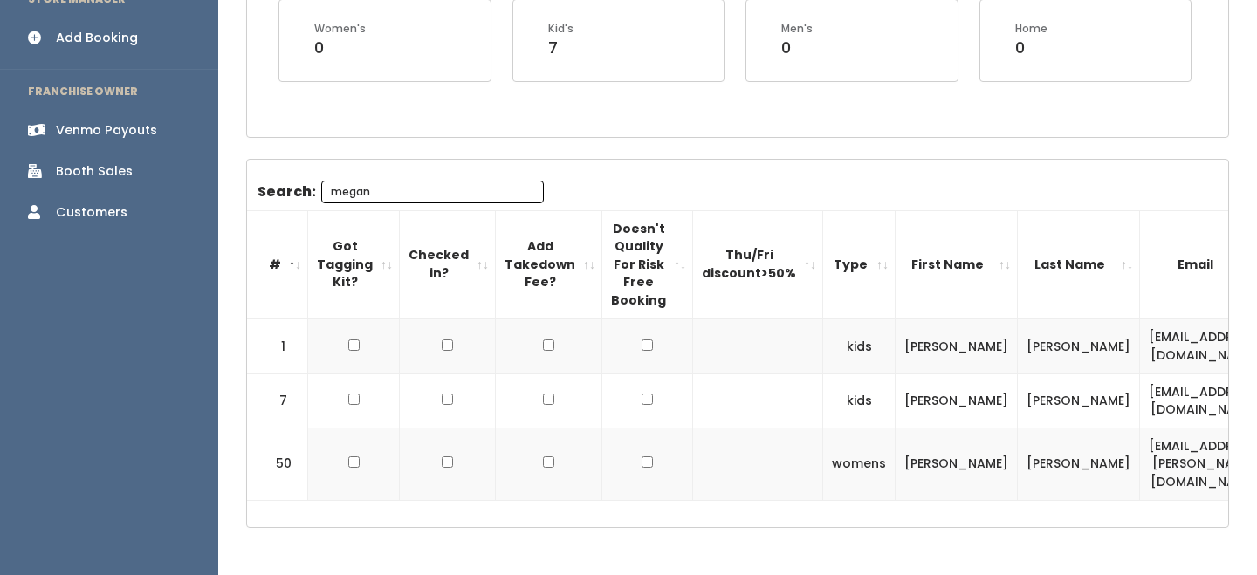
type input "megan"
click at [1140, 409] on td "mggossett@gmail.com" at bounding box center [1204, 400] width 129 height 54
copy tr "mggossett@gmail.com"
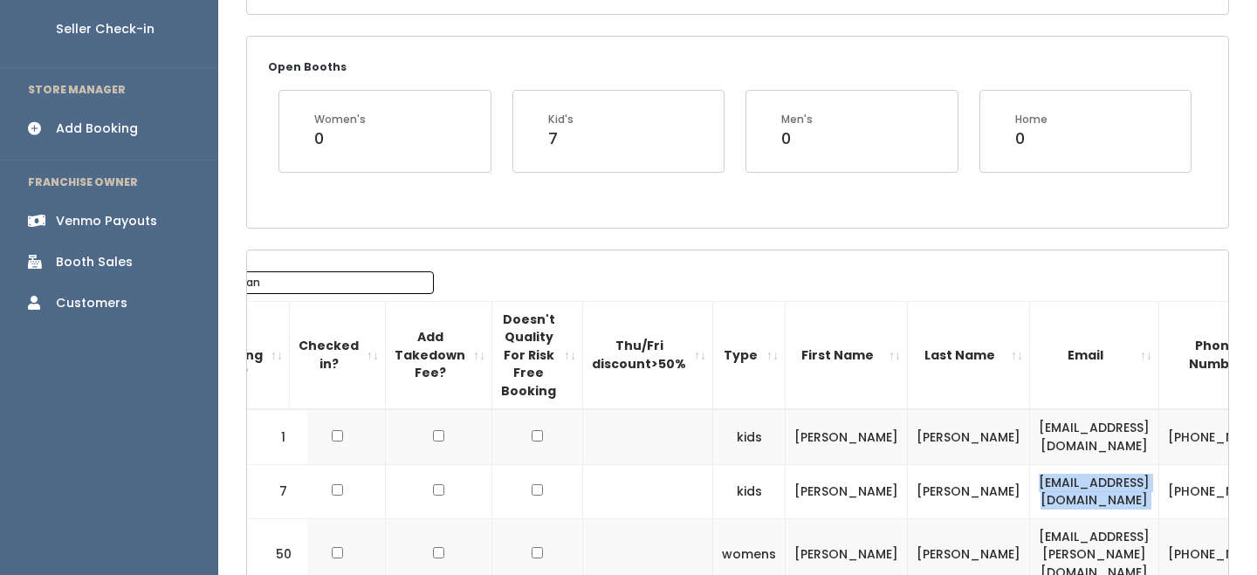
scroll to position [0, 252]
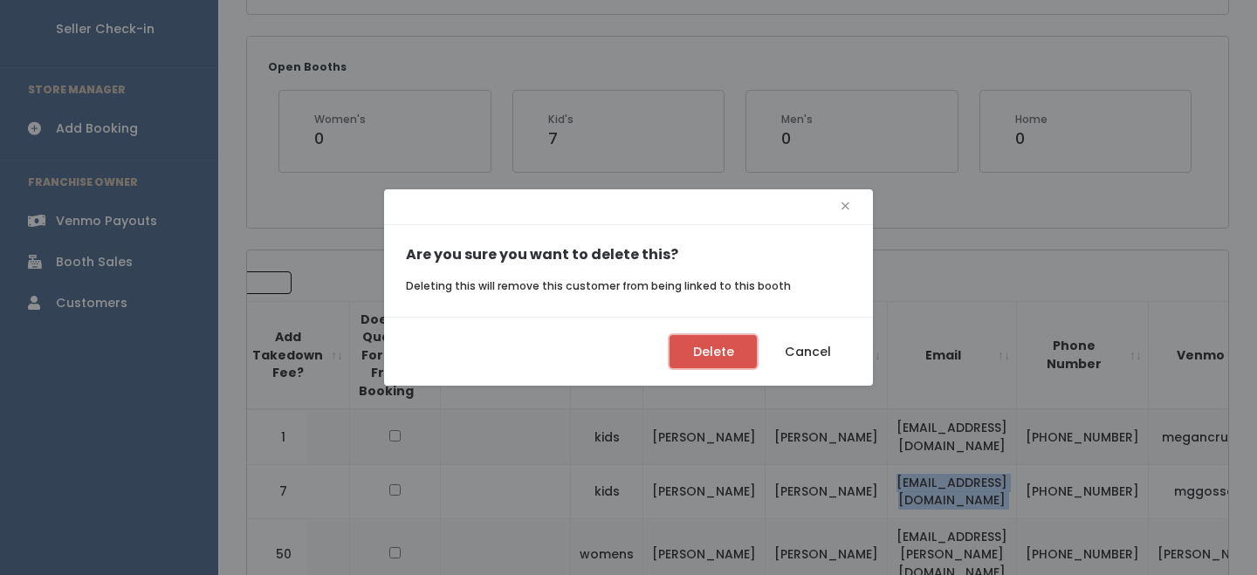
click at [737, 350] on button "Delete" at bounding box center [712, 351] width 87 height 33
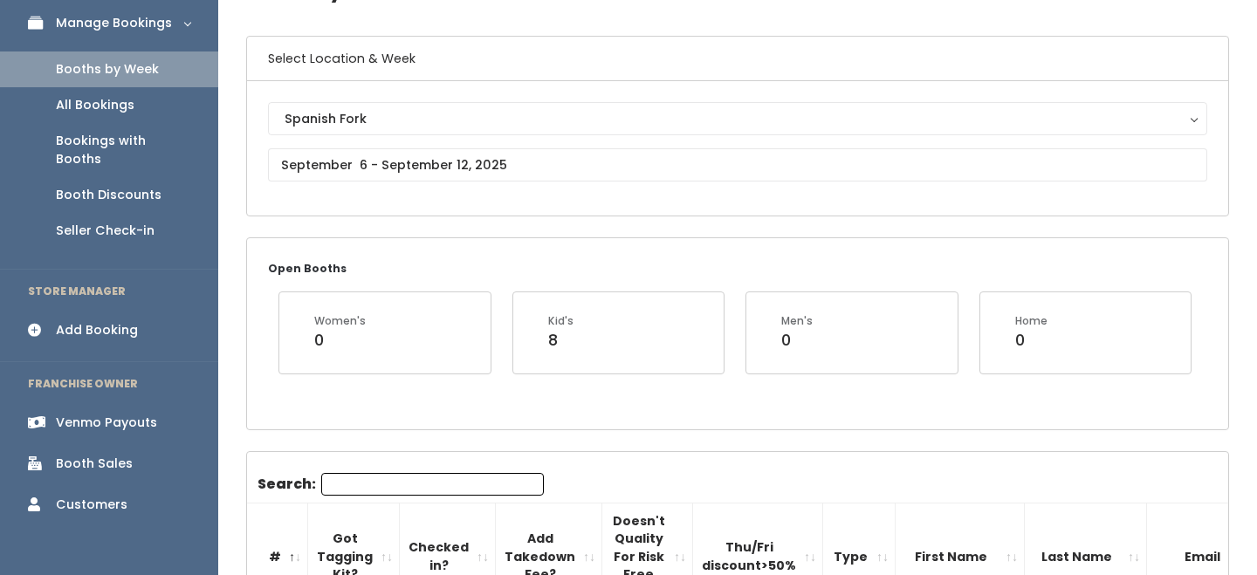
scroll to position [106, 0]
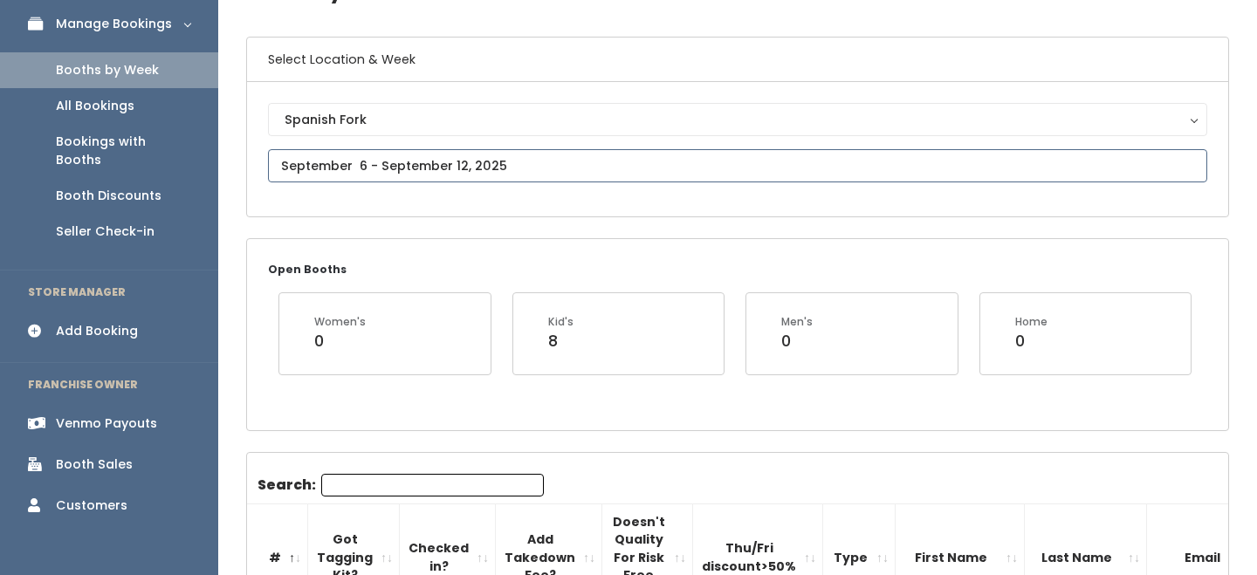
click at [451, 175] on input "text" at bounding box center [737, 165] width 939 height 33
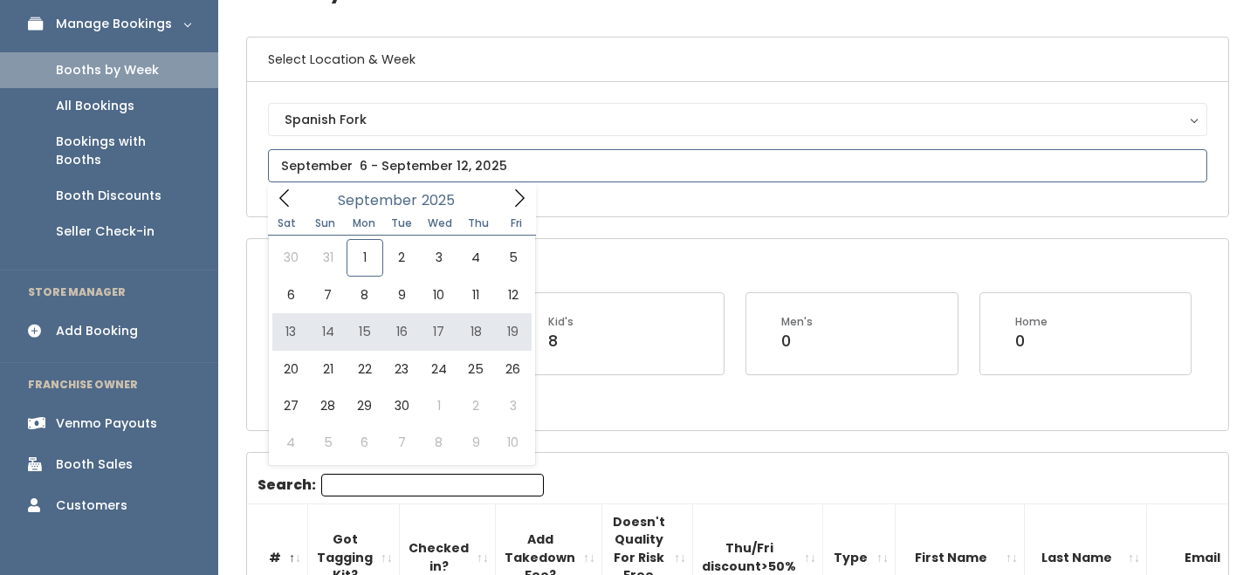
type input "September 13 to September 19"
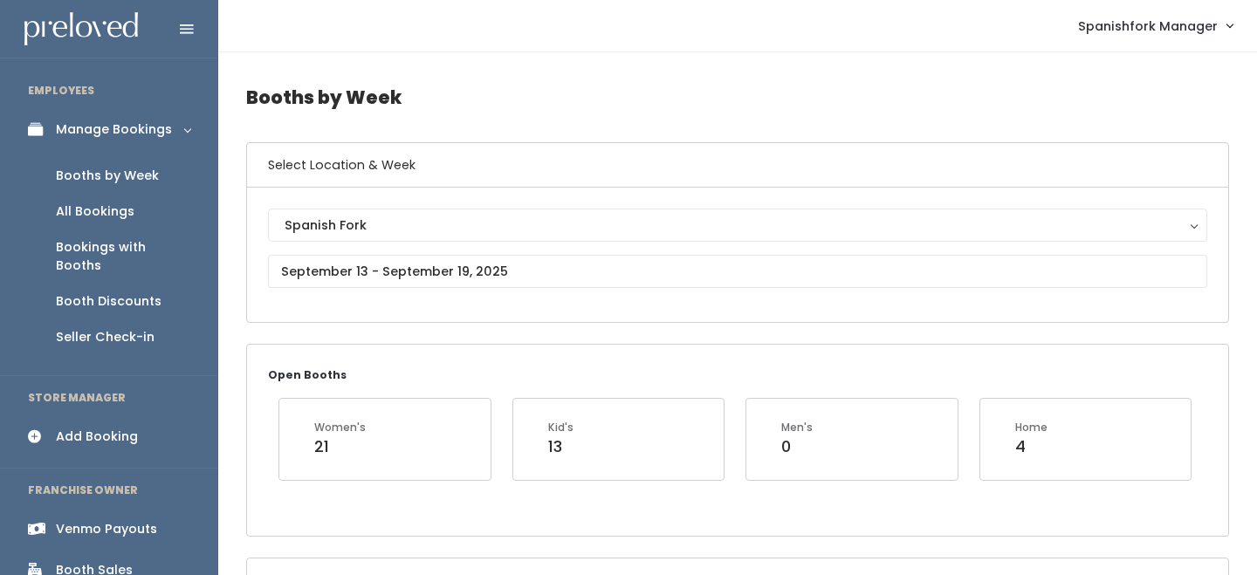
click at [87, 428] on div "Add Booking" at bounding box center [97, 437] width 82 height 18
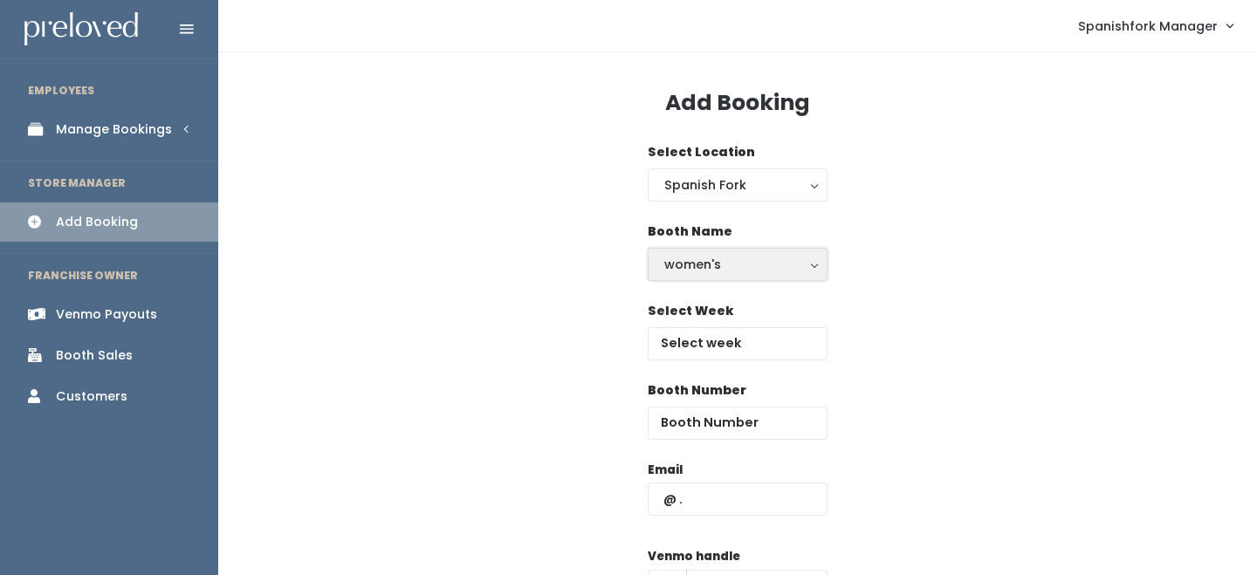
click at [688, 278] on button "women's" at bounding box center [737, 264] width 180 height 33
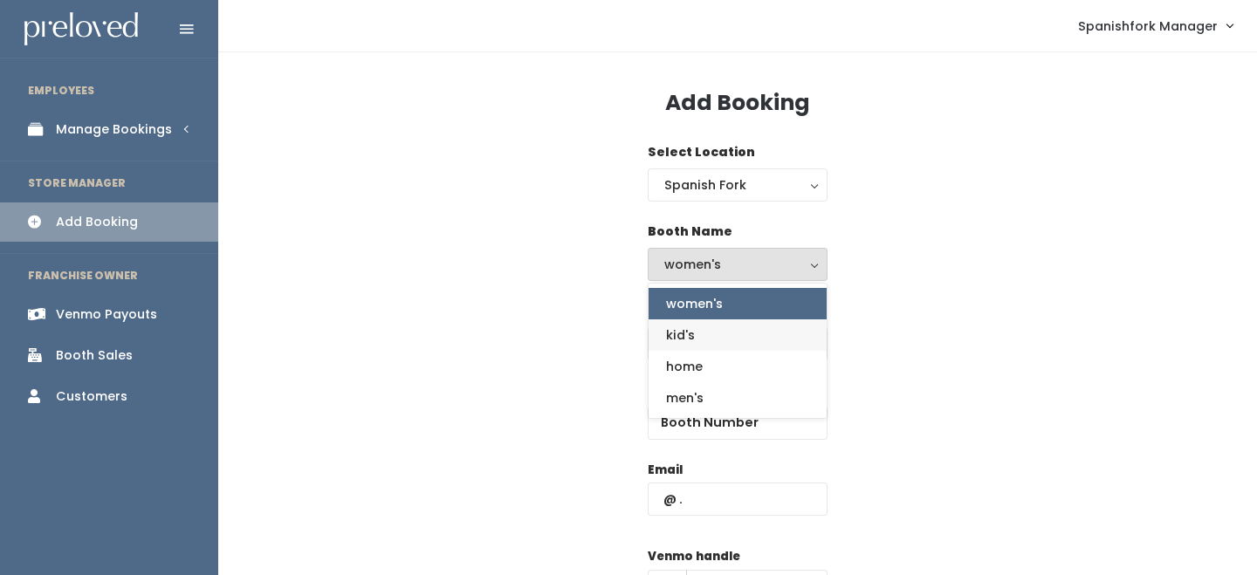
click at [692, 336] on span "kid's" at bounding box center [680, 334] width 29 height 19
select select "kids"
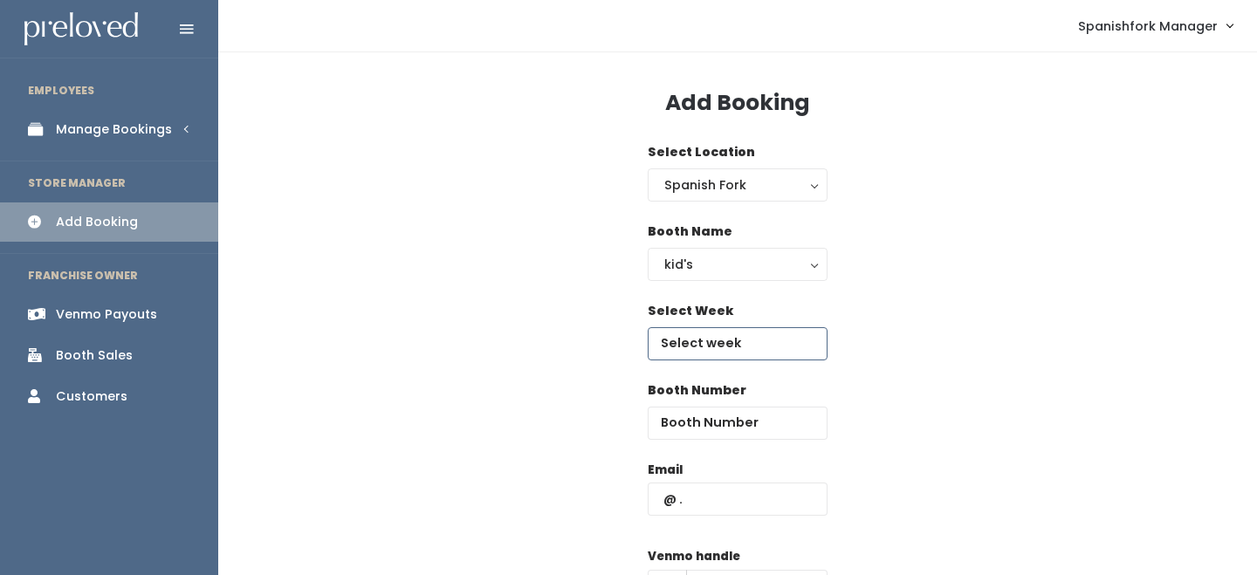
click at [692, 336] on input "text" at bounding box center [737, 343] width 180 height 33
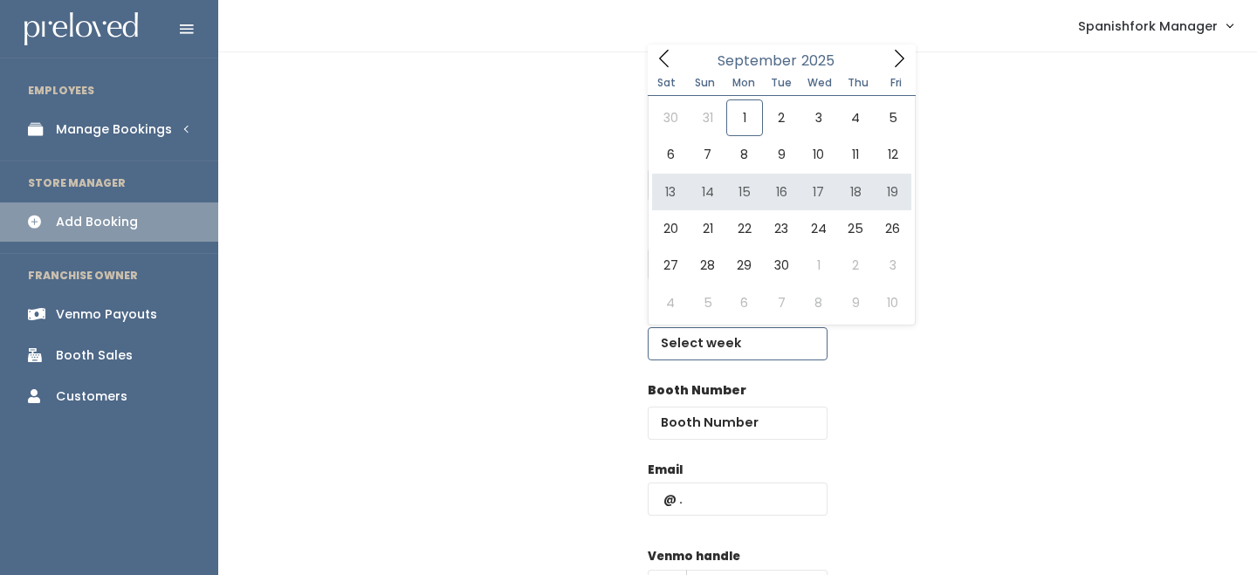
type input "[DATE] to [DATE]"
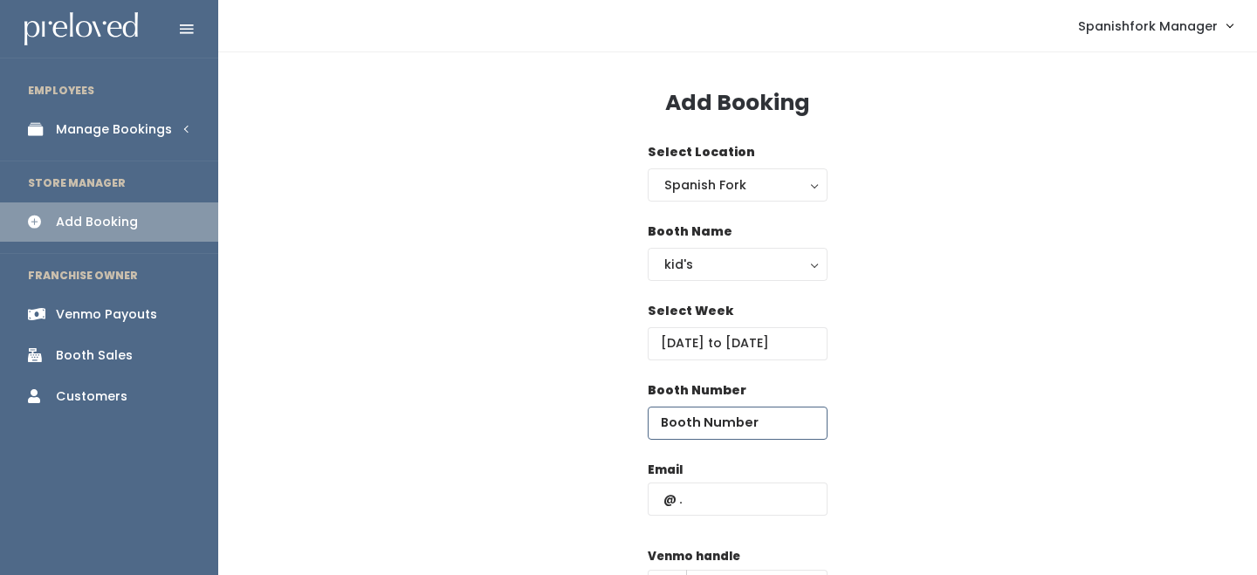
click at [688, 423] on input "number" at bounding box center [737, 423] width 180 height 33
type input "12"
click at [703, 496] on input "text" at bounding box center [737, 499] width 180 height 33
paste input "[EMAIL_ADDRESS][DOMAIN_NAME]"
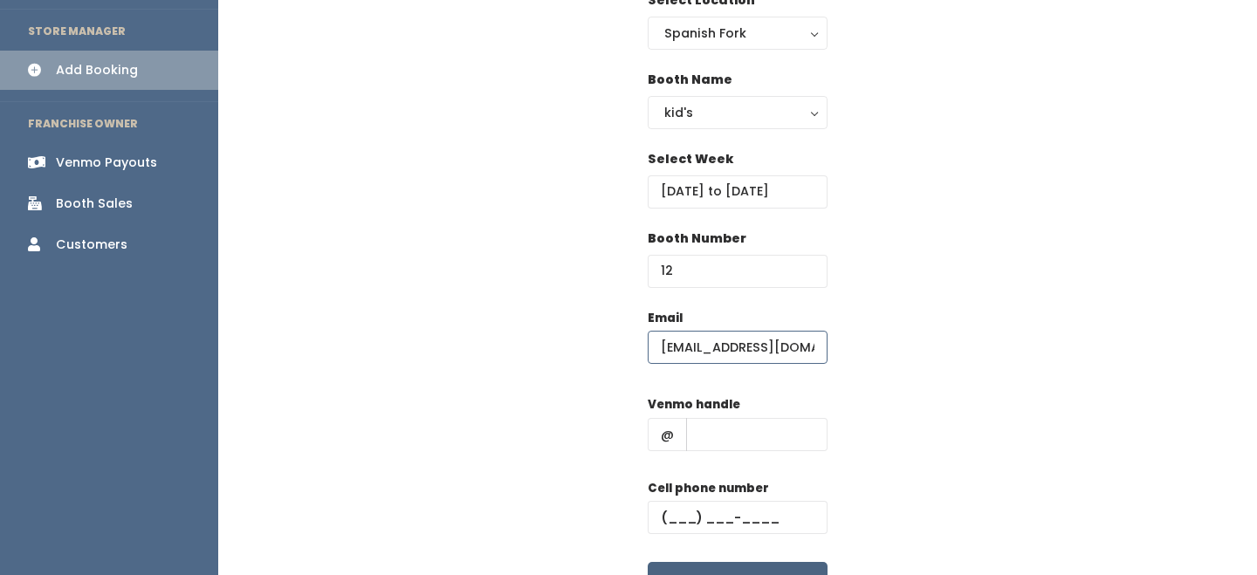
scroll to position [240, 0]
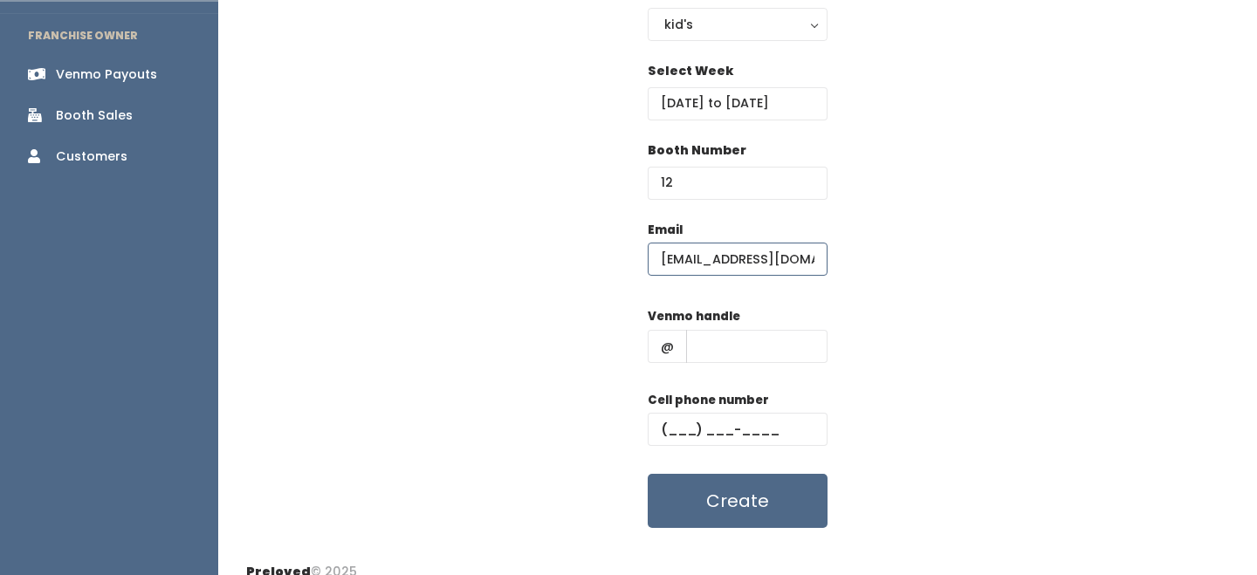
type input "[EMAIL_ADDRESS][DOMAIN_NAME]"
click at [727, 336] on input "text" at bounding box center [756, 346] width 141 height 33
type input "-"
click at [749, 450] on div "Cell phone number" at bounding box center [737, 426] width 180 height 70
click at [754, 435] on input "text" at bounding box center [737, 429] width 180 height 33
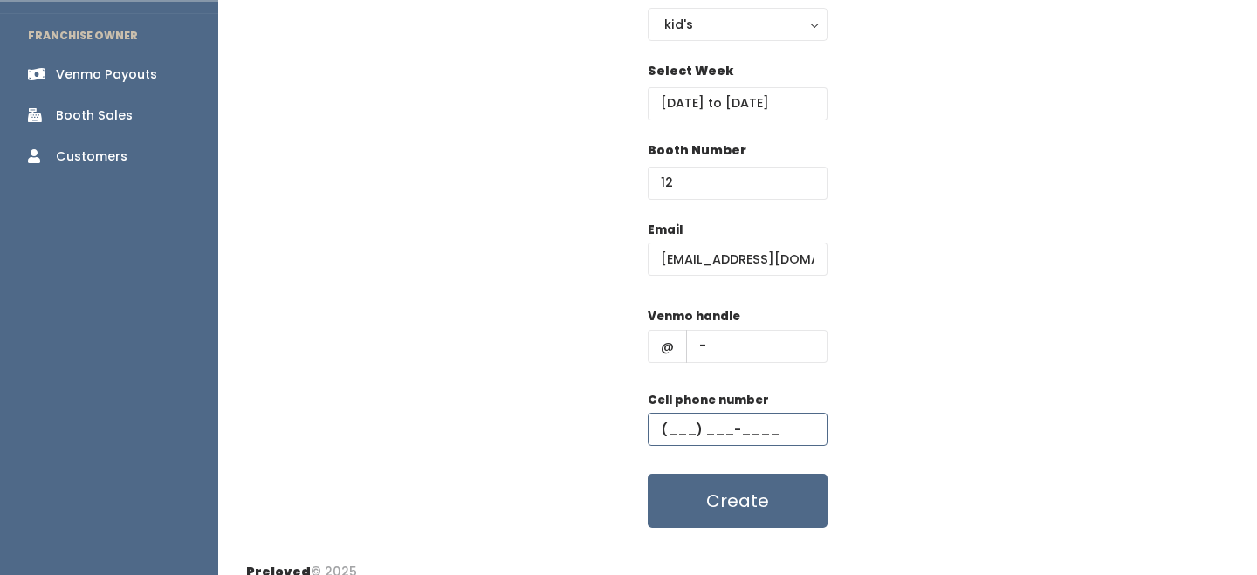
type input "[PHONE_NUMBER]"
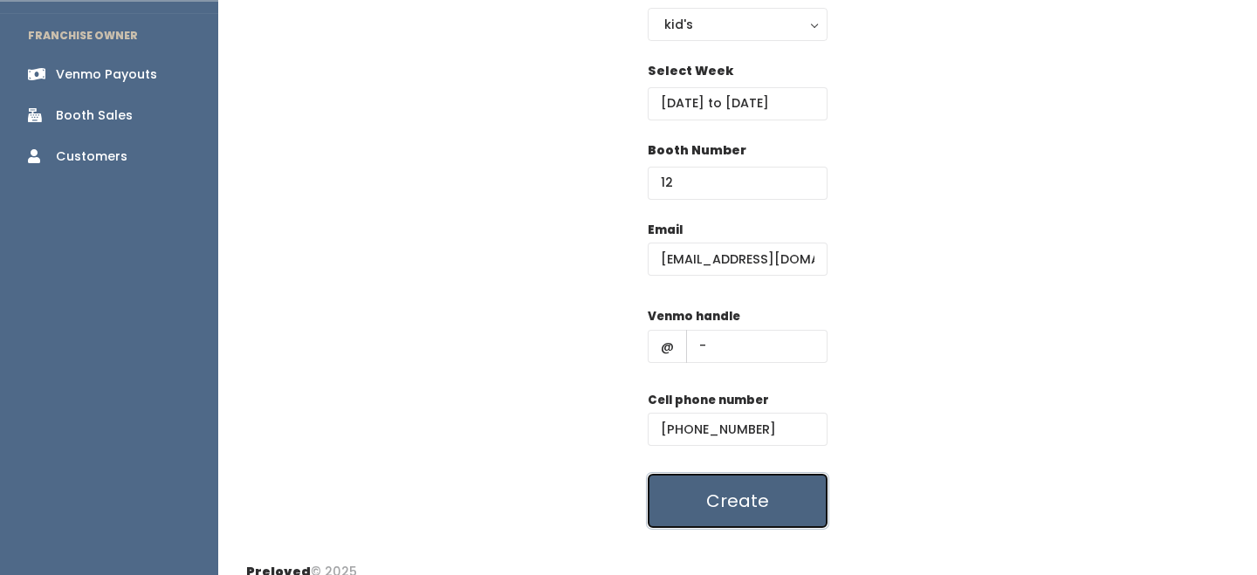
click at [757, 477] on button "Create" at bounding box center [737, 501] width 180 height 54
